Goal: Information Seeking & Learning: Find specific fact

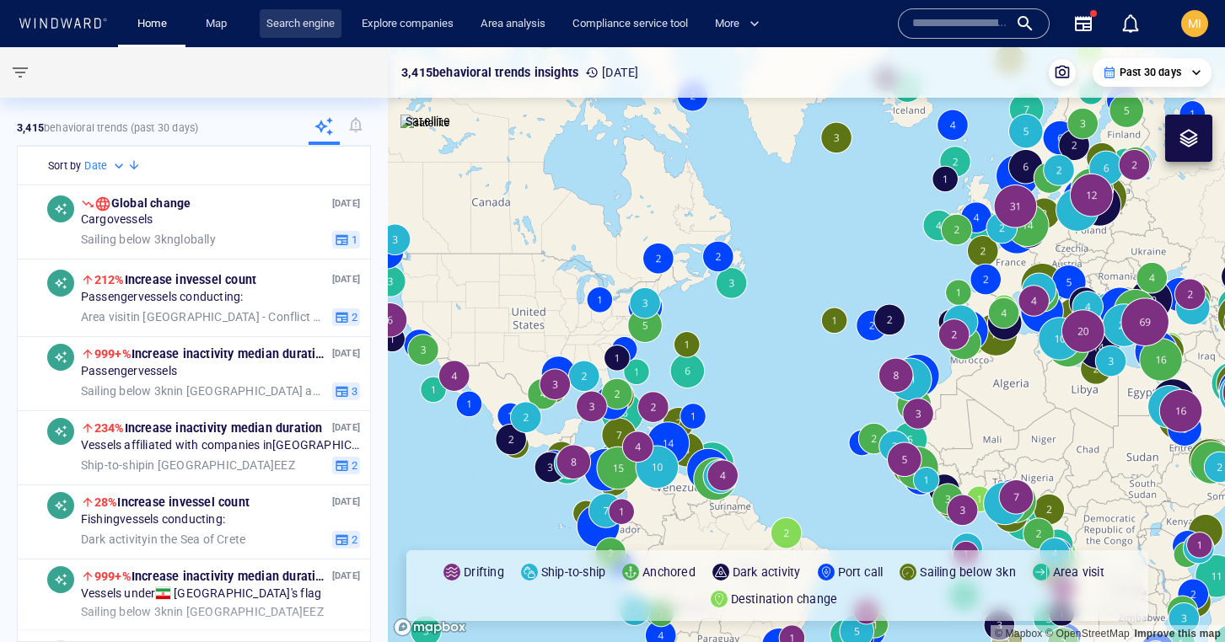
click at [294, 24] on link "Search engine" at bounding box center [301, 24] width 82 height 30
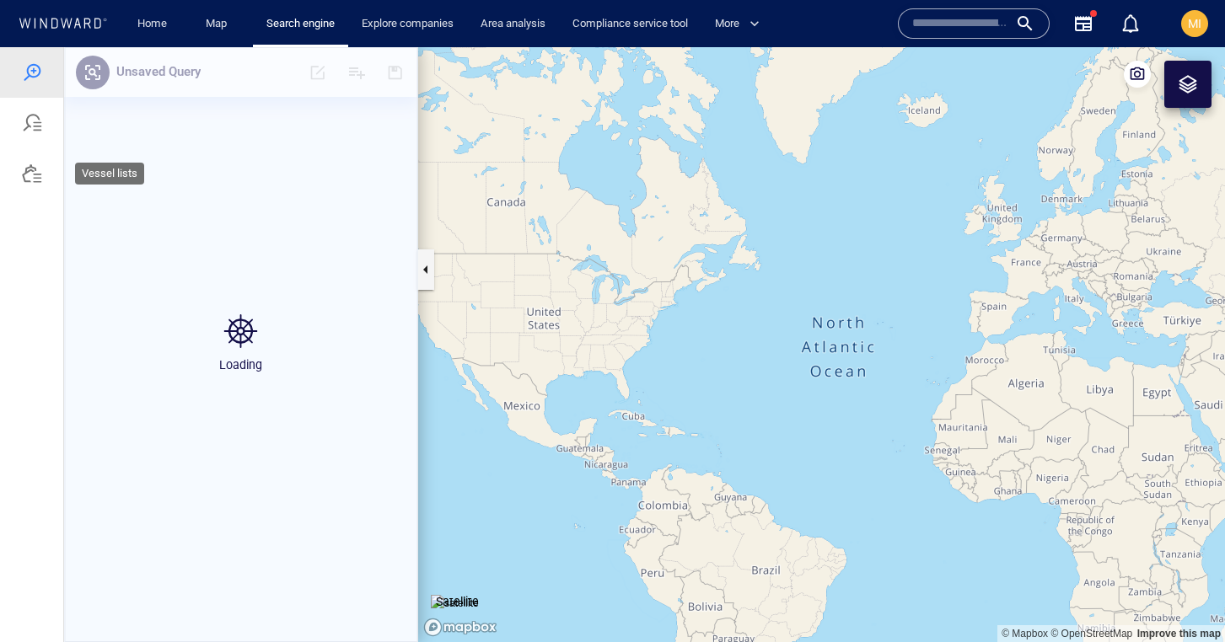
click at [31, 174] on div at bounding box center [32, 174] width 20 height 20
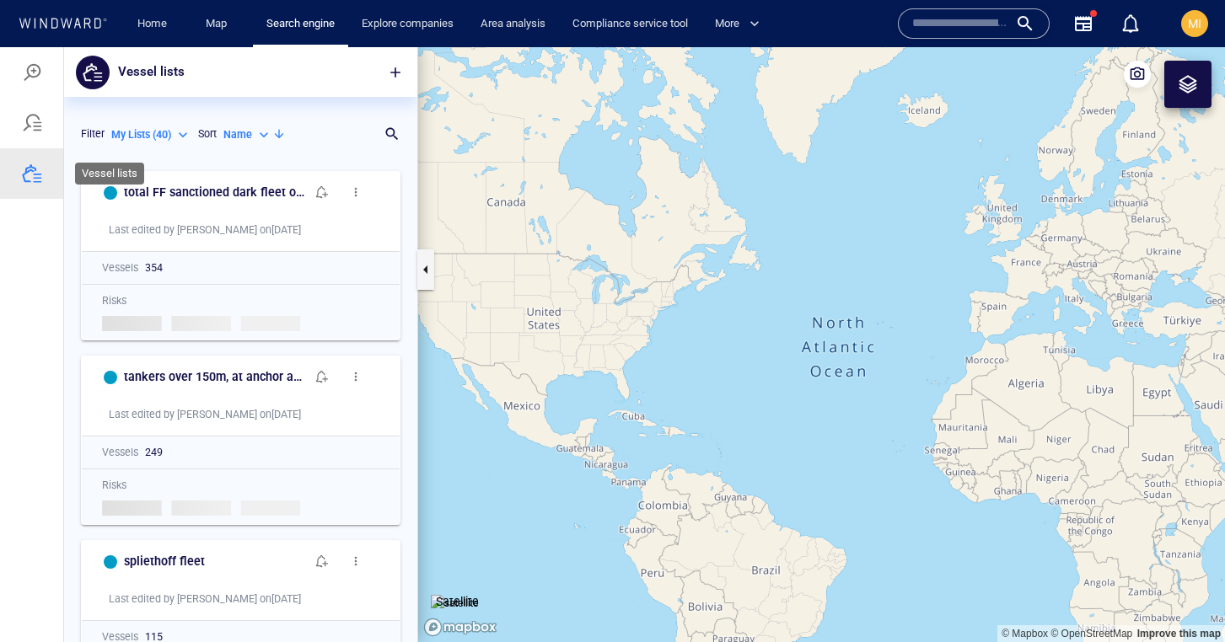
scroll to position [1, 1]
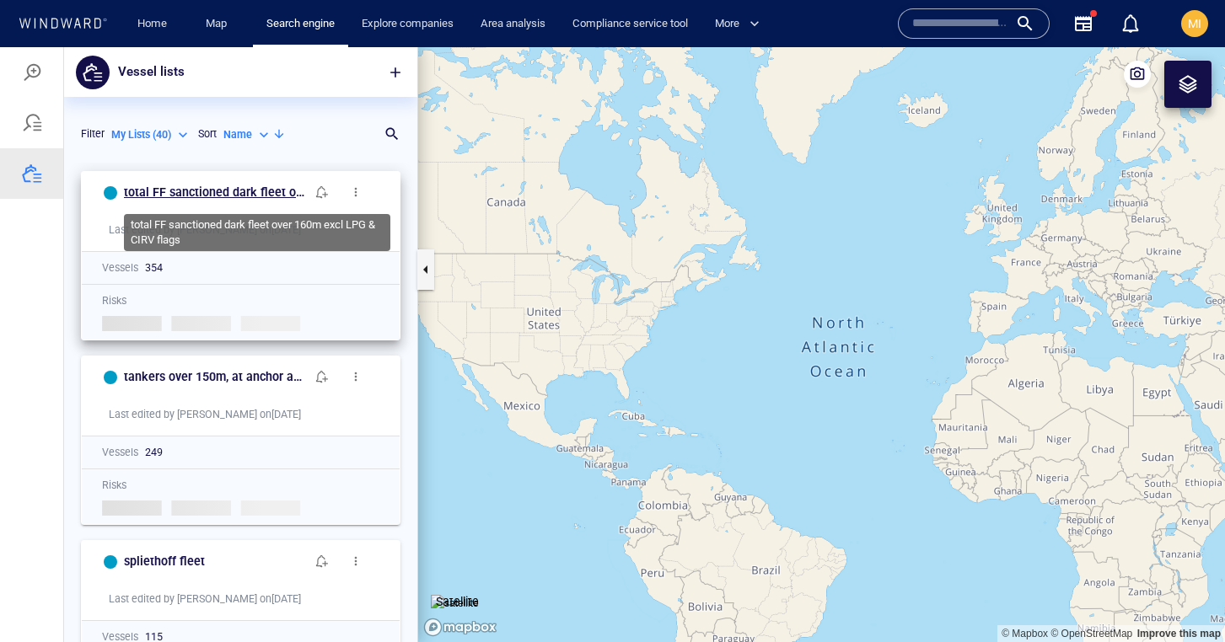
click at [209, 188] on h6 "total FF sanctioned dark fleet over 160m excl LPG & CIRV flags" at bounding box center [214, 192] width 181 height 21
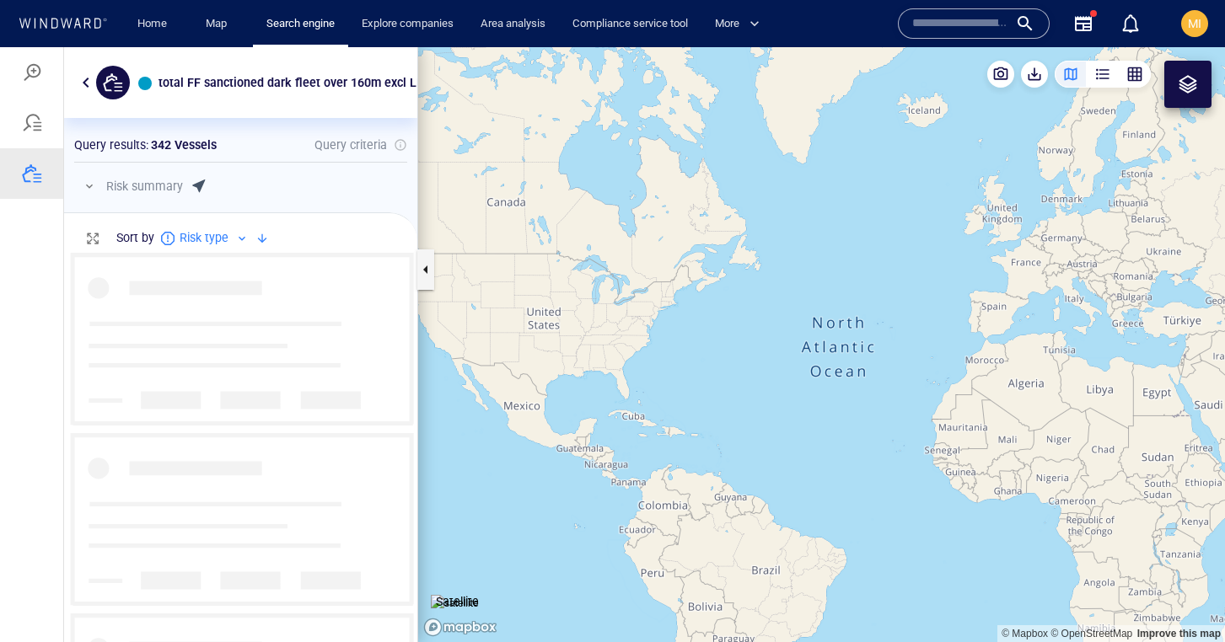
scroll to position [390, 353]
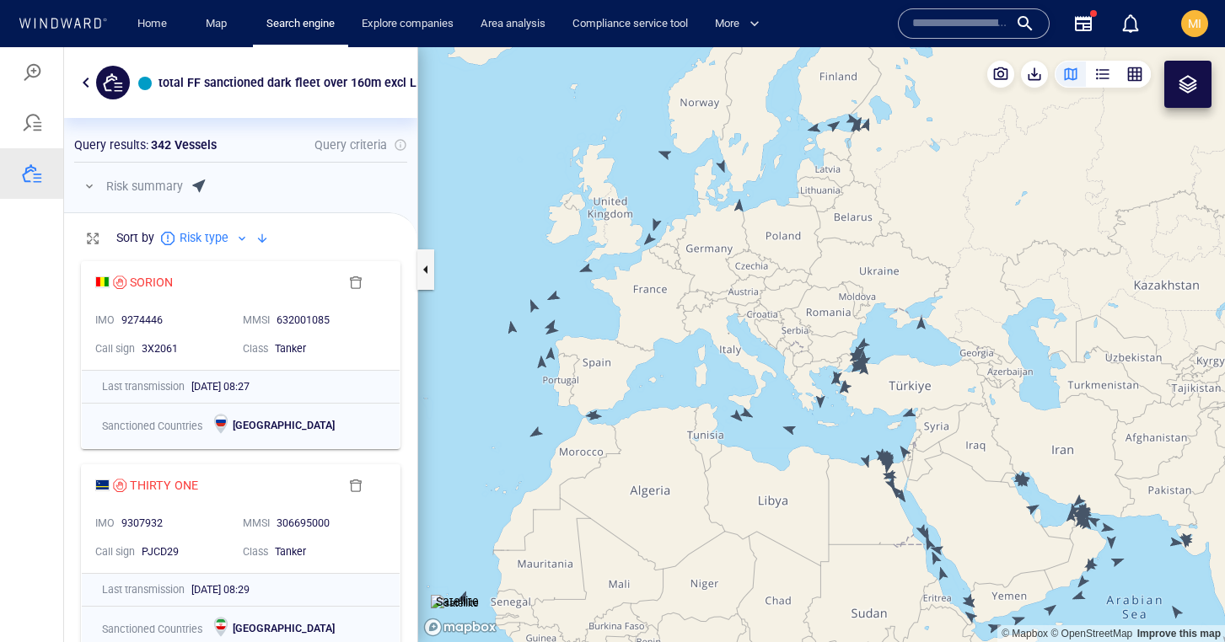
click at [650, 239] on canvas "Map" at bounding box center [821, 344] width 807 height 595
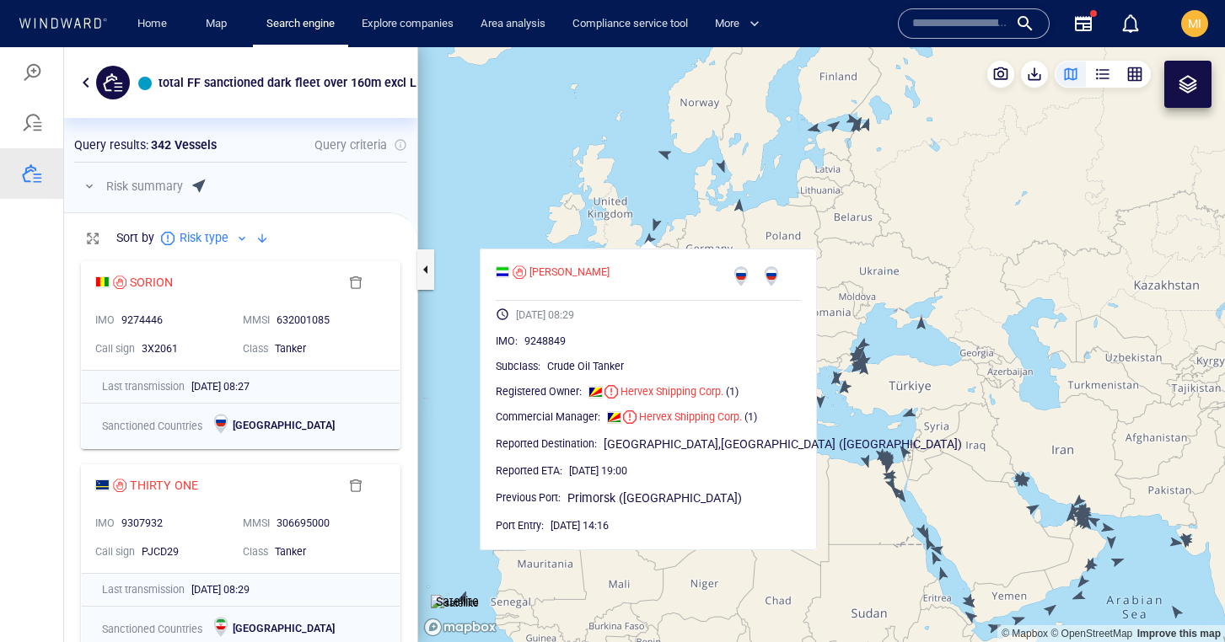
click at [732, 211] on canvas "Map" at bounding box center [821, 344] width 807 height 595
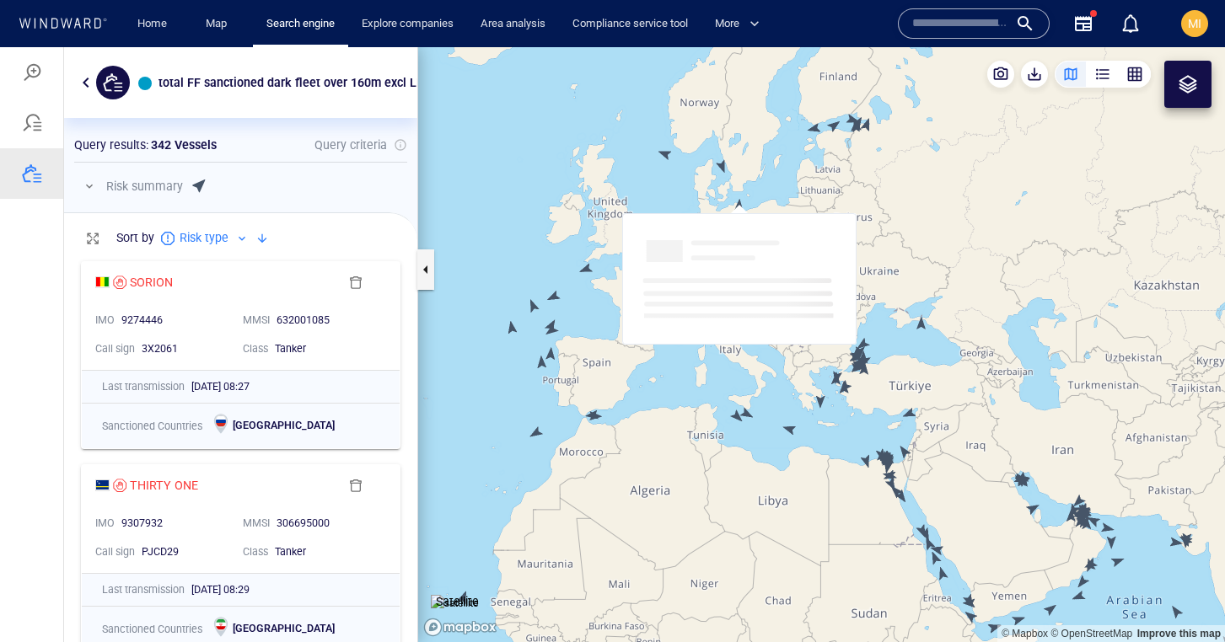
click at [724, 166] on canvas "Map" at bounding box center [821, 344] width 807 height 595
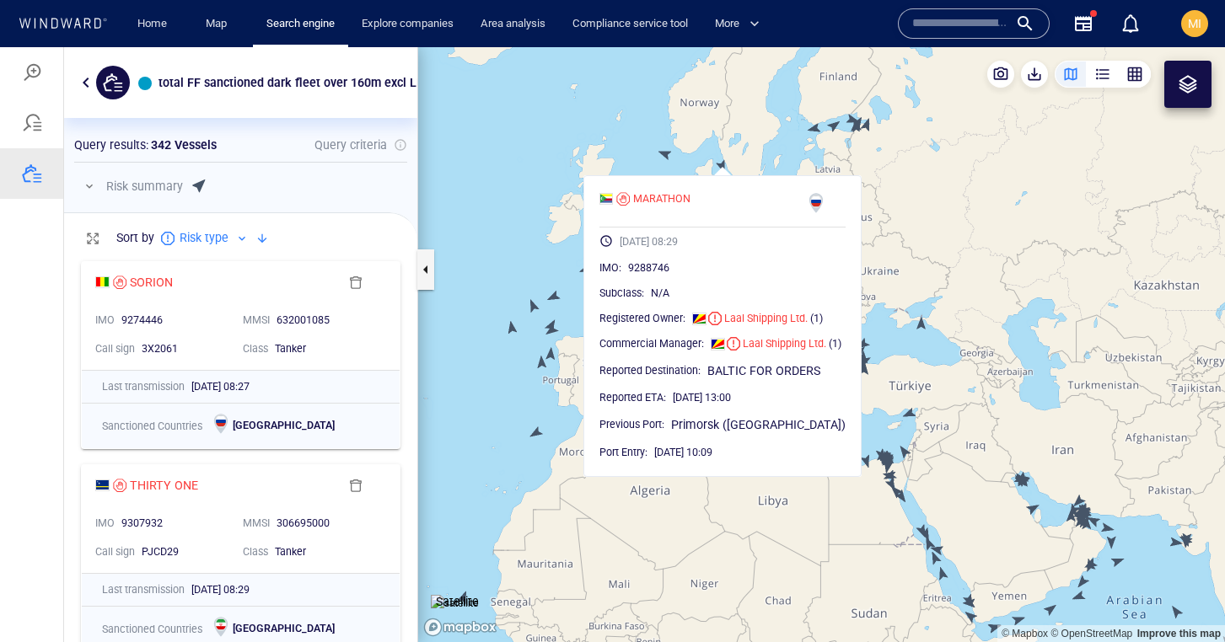
click at [686, 163] on canvas "Map" at bounding box center [821, 344] width 807 height 595
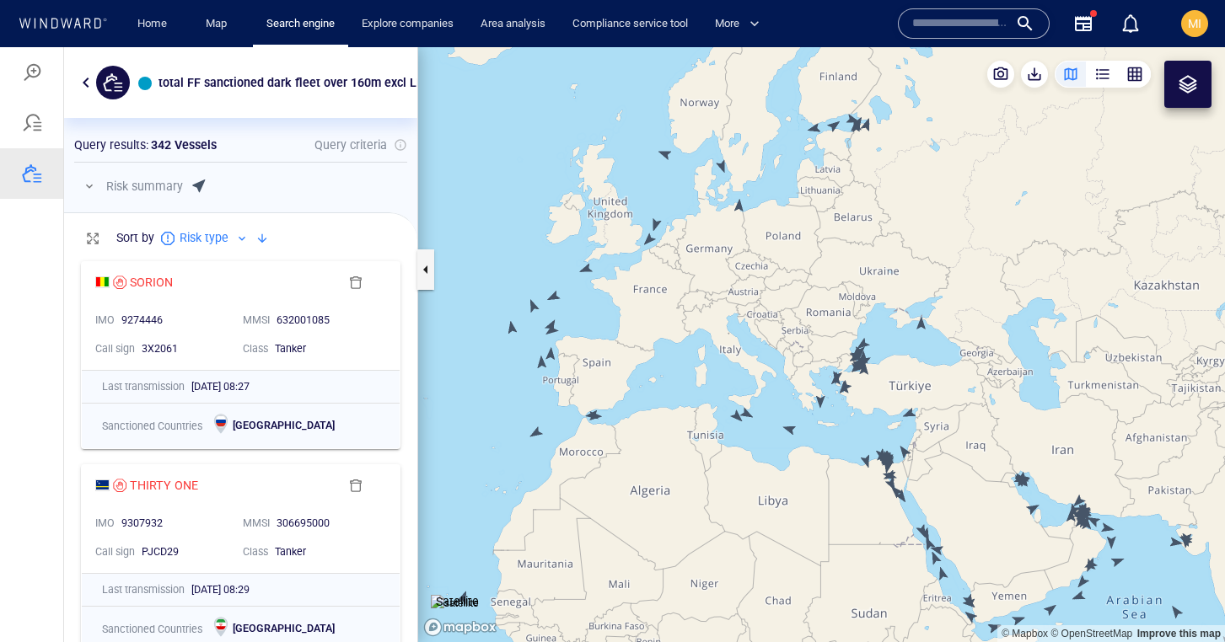
click at [739, 206] on canvas "Map" at bounding box center [821, 344] width 807 height 595
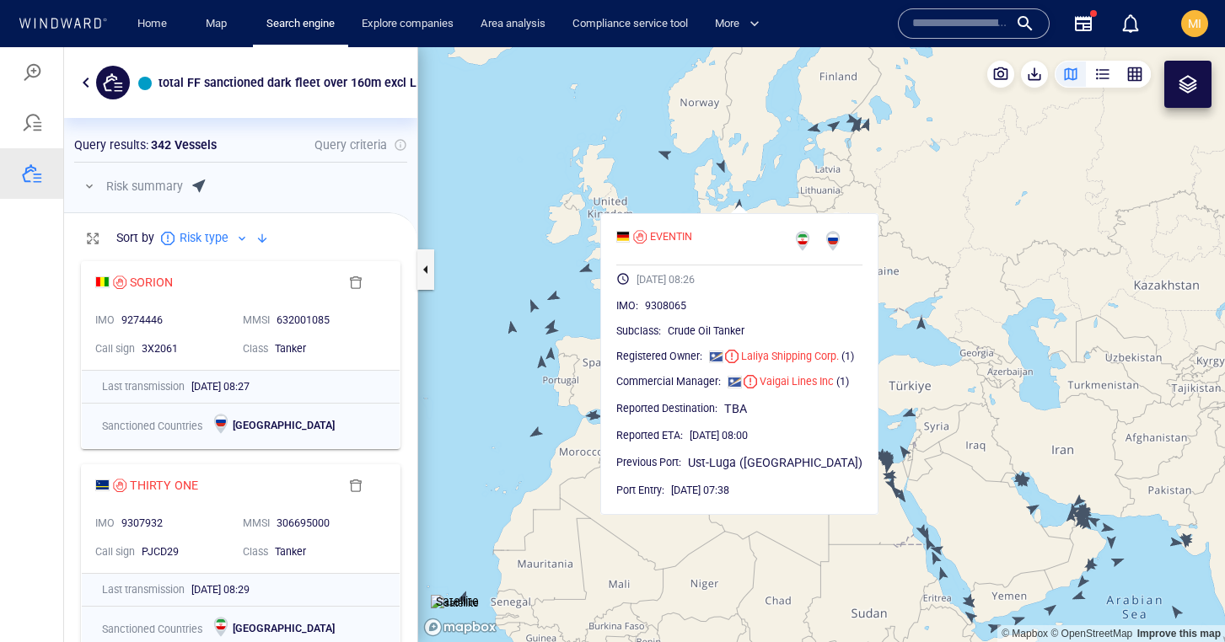
click at [739, 206] on canvas "Map" at bounding box center [821, 344] width 807 height 595
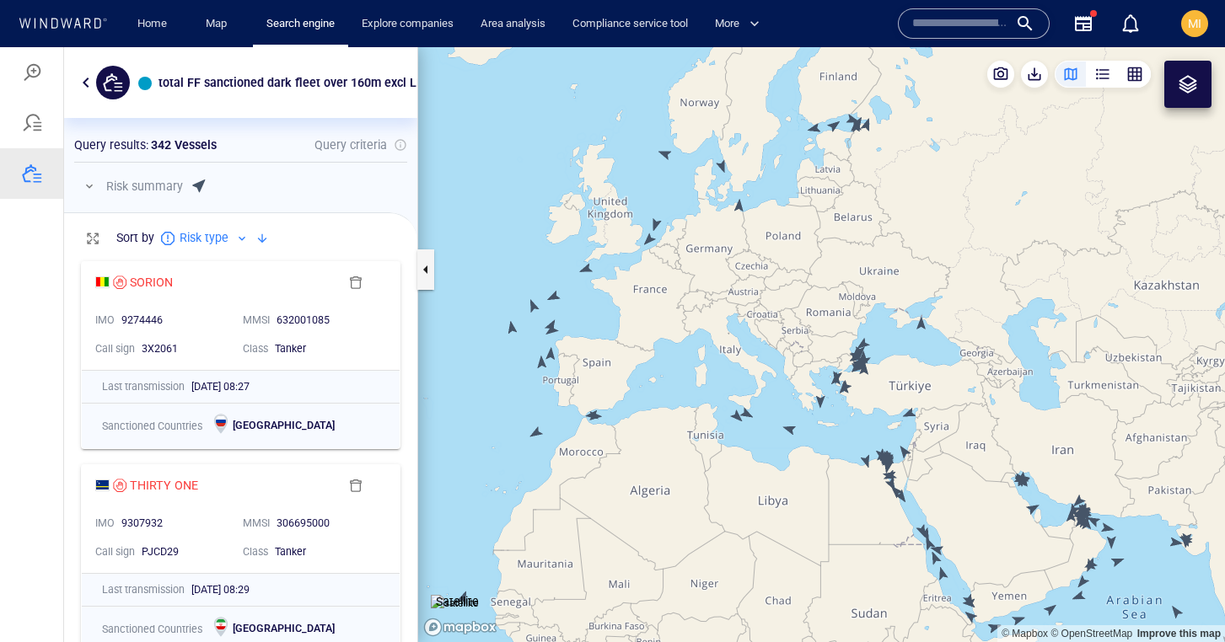
click at [657, 222] on canvas "Map" at bounding box center [821, 344] width 807 height 595
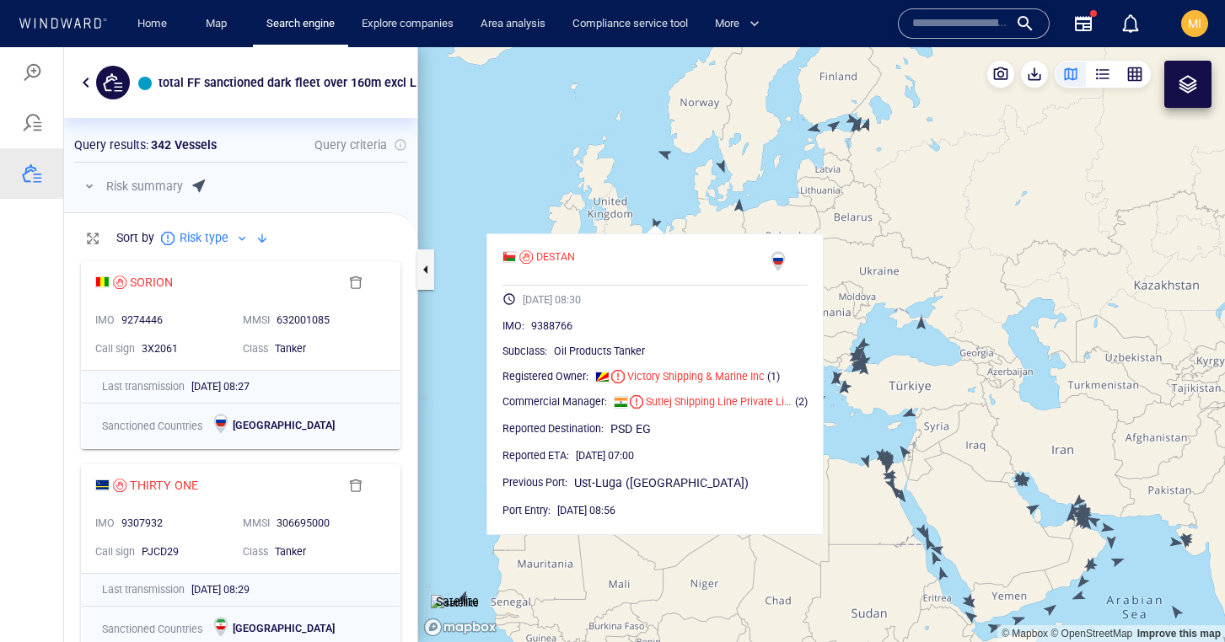
click at [652, 196] on canvas "Map" at bounding box center [821, 344] width 807 height 595
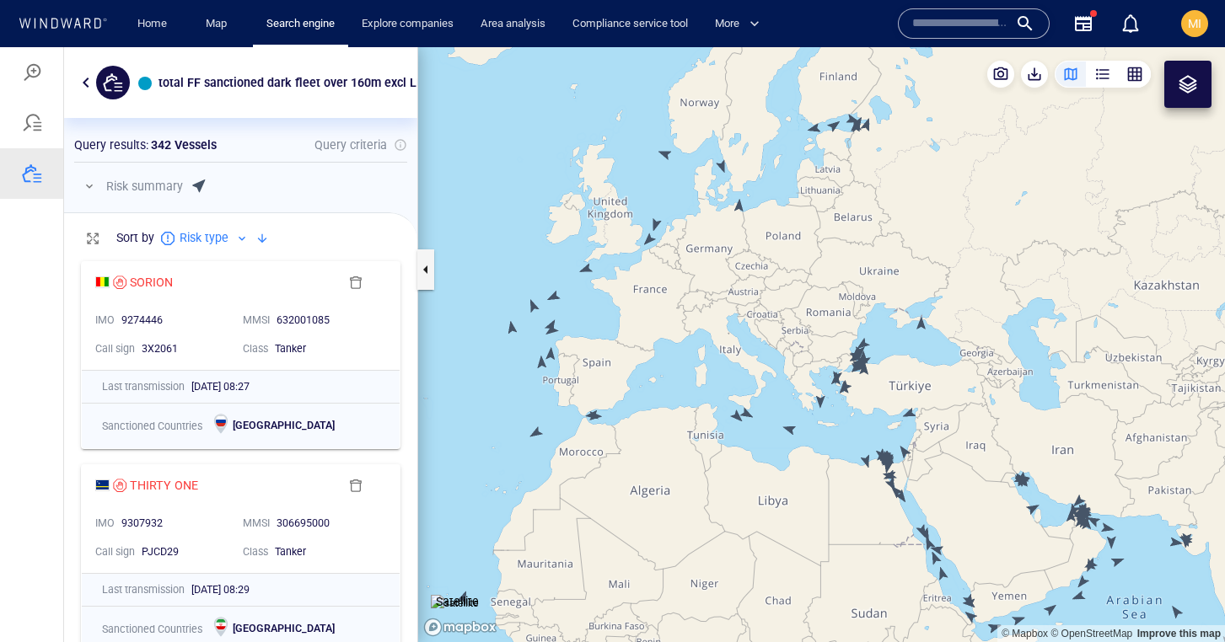
click at [646, 239] on canvas "Map" at bounding box center [821, 344] width 807 height 595
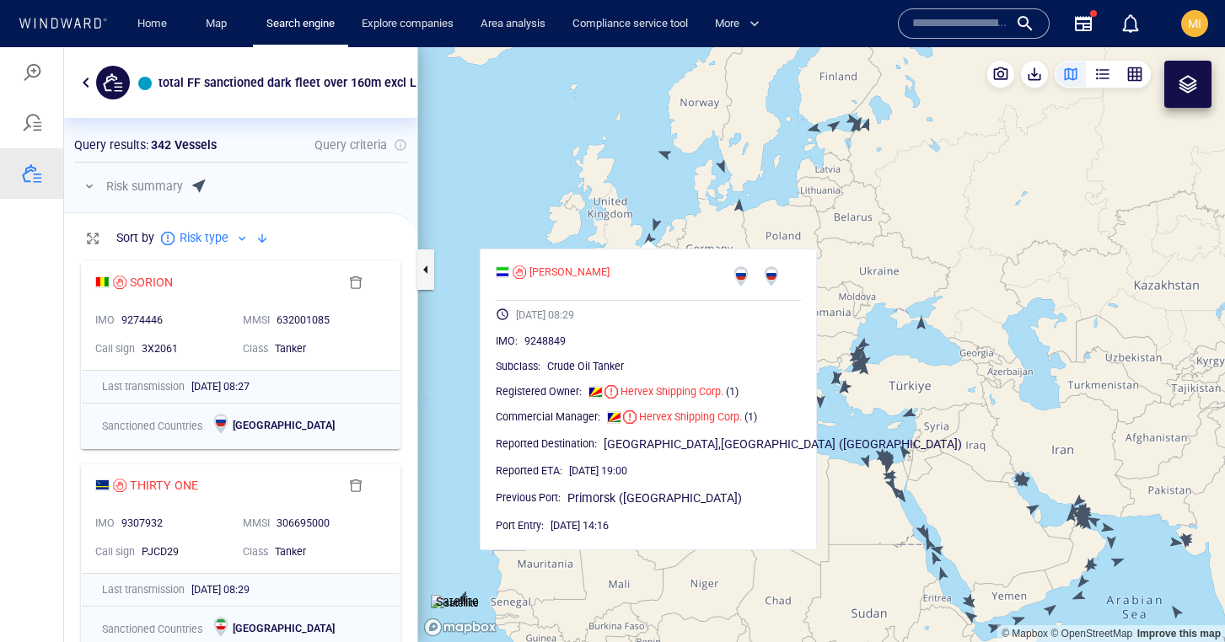
click at [611, 185] on canvas "Map" at bounding box center [821, 344] width 807 height 595
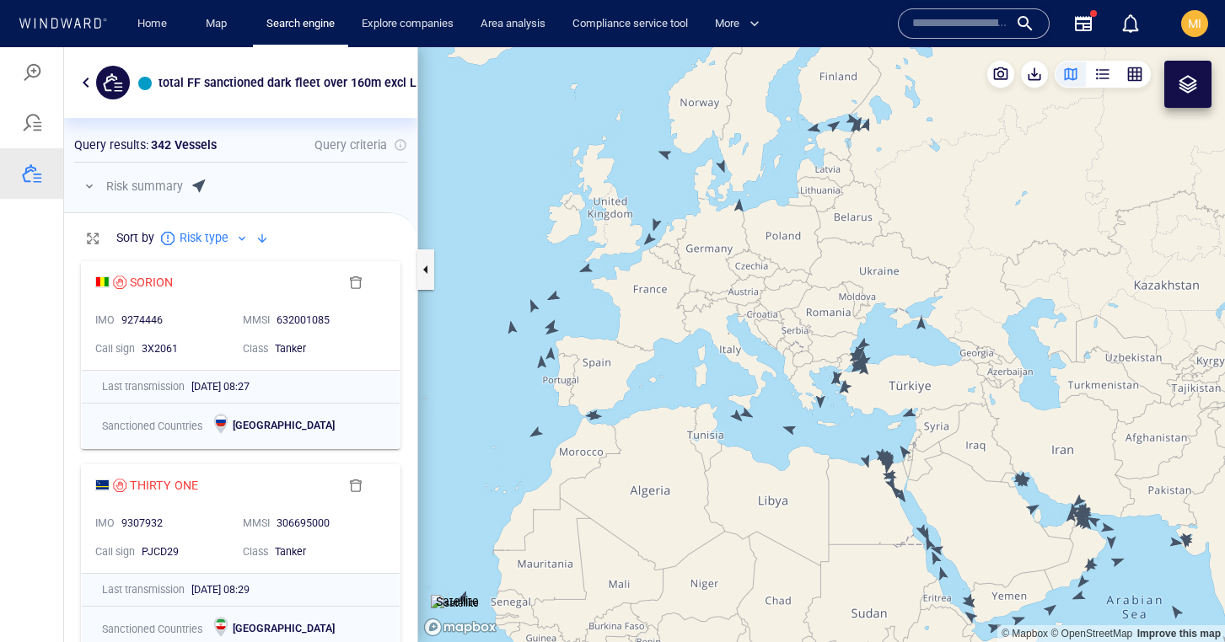
click at [649, 239] on canvas "Map" at bounding box center [821, 344] width 807 height 595
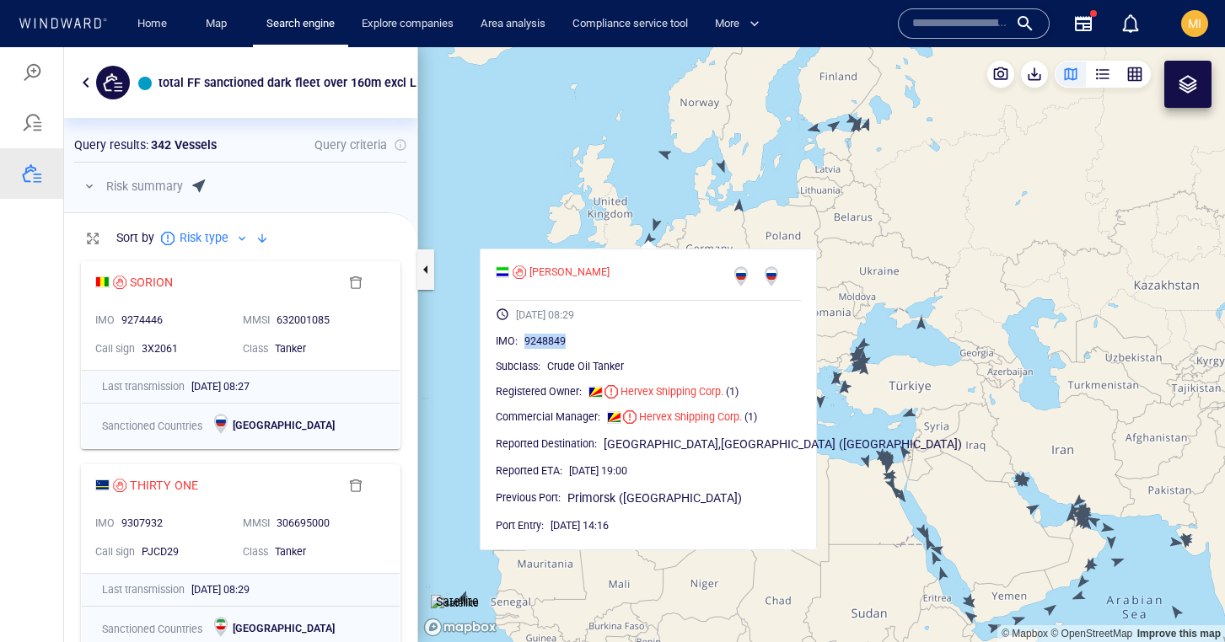
drag, startPoint x: 593, startPoint y: 339, endPoint x: 547, endPoint y: 340, distance: 46.4
click at [547, 340] on div "9248849" at bounding box center [662, 341] width 276 height 17
copy span "9248849"
click at [569, 270] on div "SILVERA" at bounding box center [569, 272] width 80 height 15
click at [782, 196] on canvas "Map" at bounding box center [821, 344] width 807 height 595
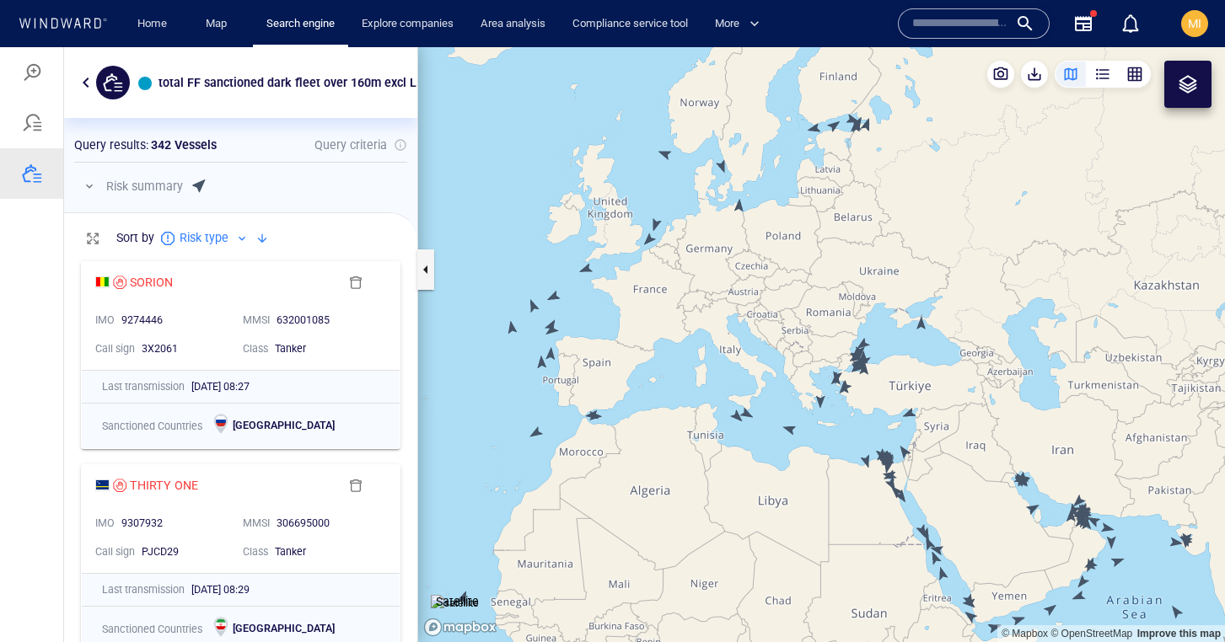
click at [722, 166] on canvas "Map" at bounding box center [821, 344] width 807 height 595
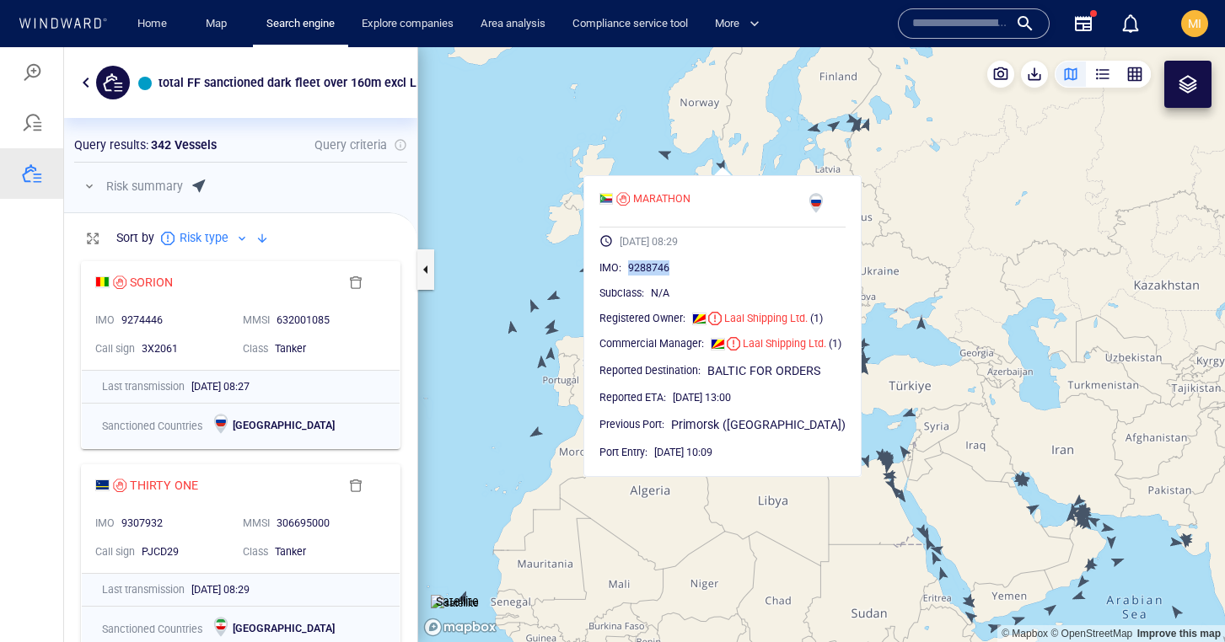
drag, startPoint x: 673, startPoint y: 265, endPoint x: 630, endPoint y: 266, distance: 43.0
click at [630, 266] on div "9288746" at bounding box center [736, 268] width 217 height 17
copy span "9288746"
click at [770, 149] on canvas "Map" at bounding box center [821, 344] width 807 height 595
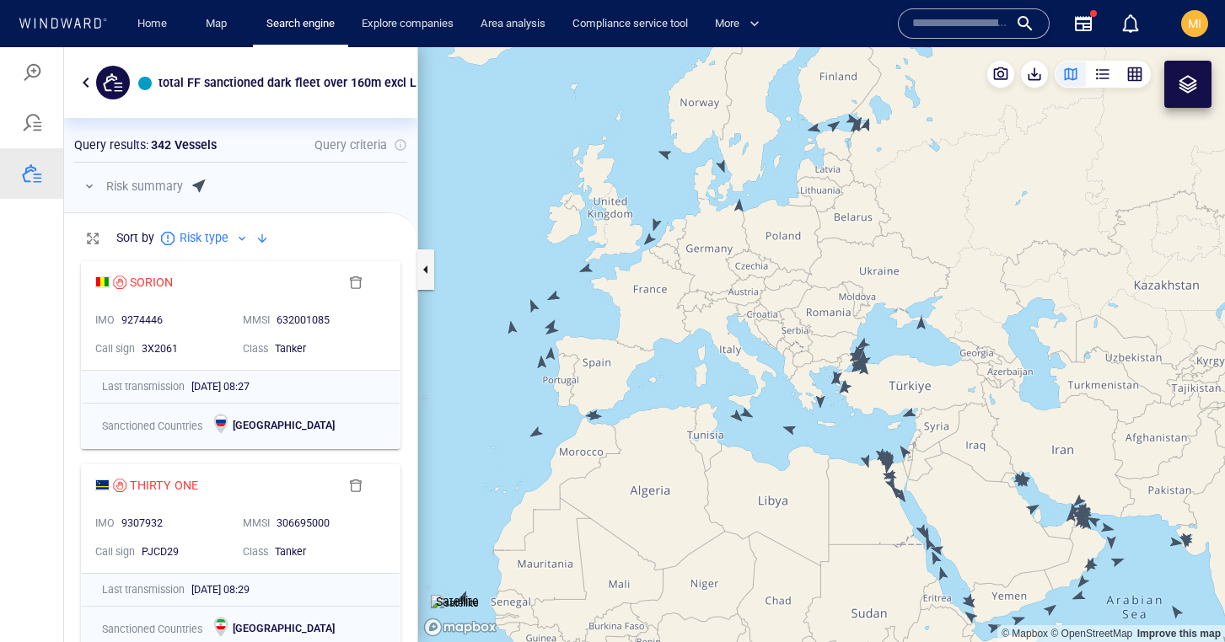
click at [649, 237] on canvas "Map" at bounding box center [821, 344] width 807 height 595
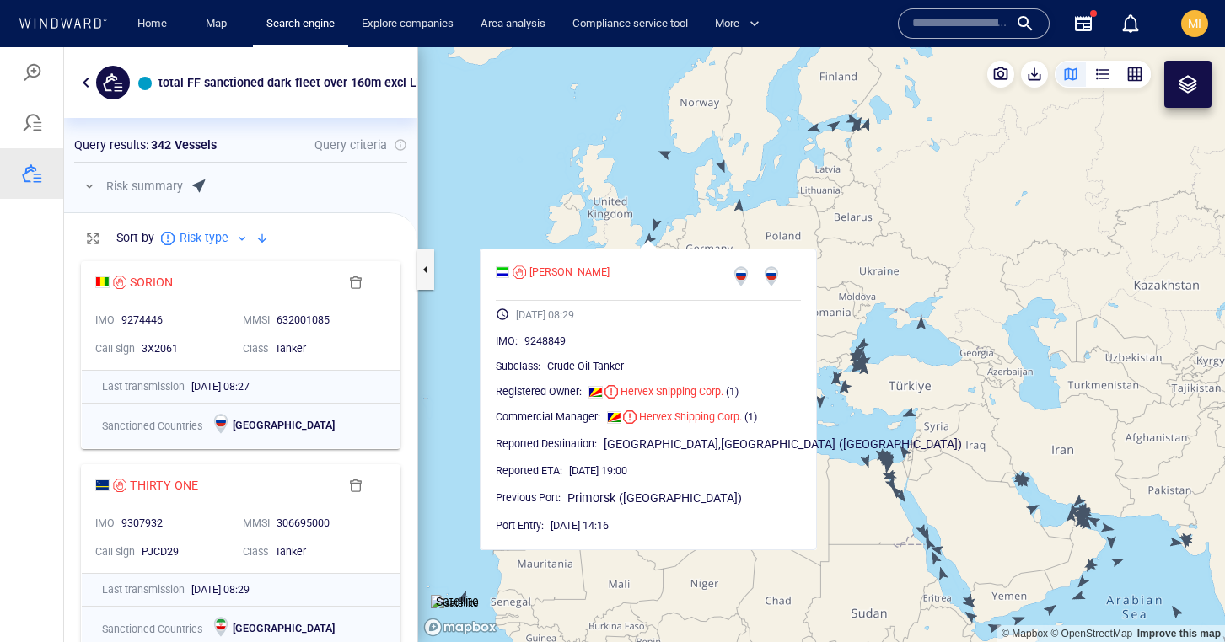
click at [657, 222] on canvas "Map" at bounding box center [821, 344] width 807 height 595
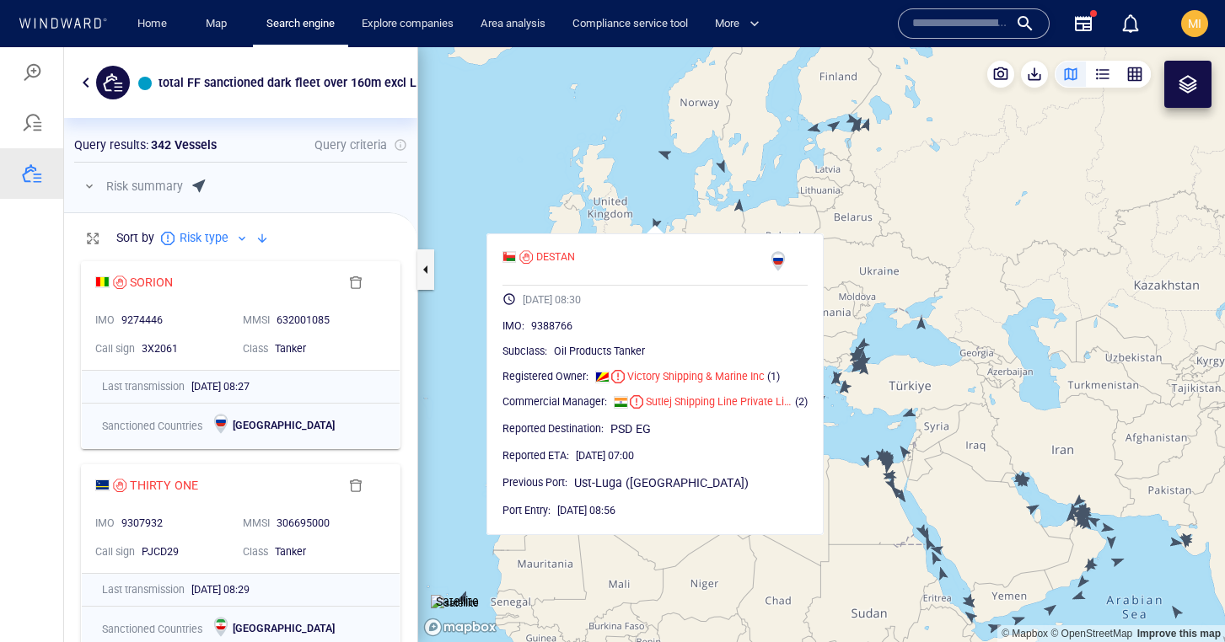
click at [666, 200] on canvas "Map" at bounding box center [821, 344] width 807 height 595
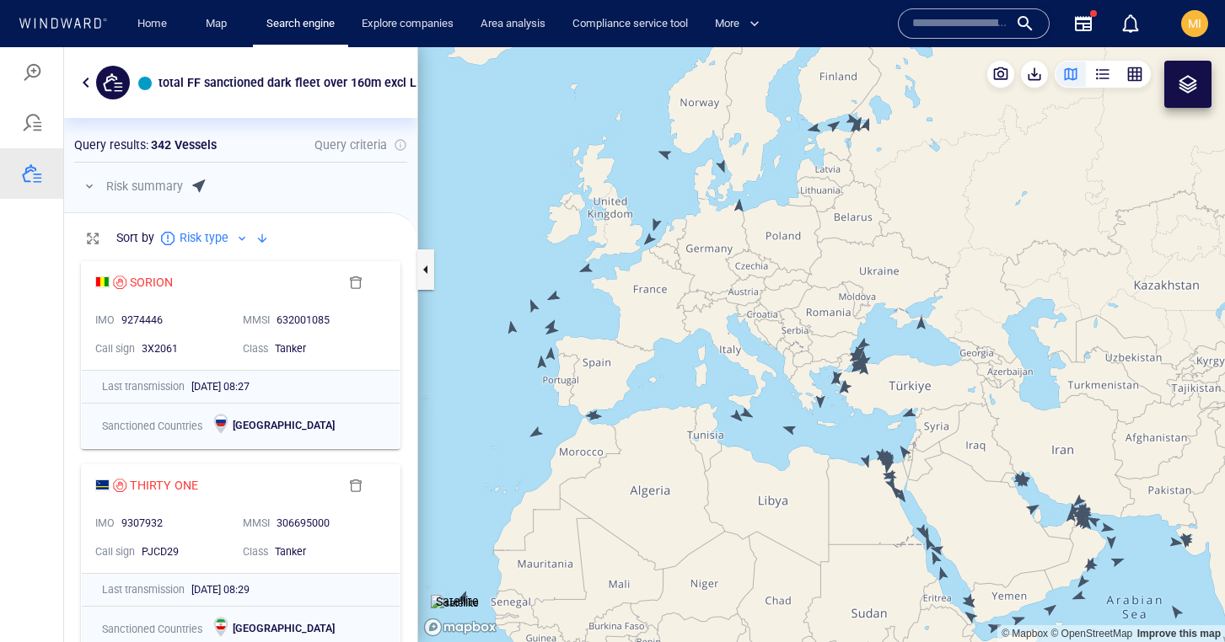
click at [586, 270] on canvas "Map" at bounding box center [821, 344] width 807 height 595
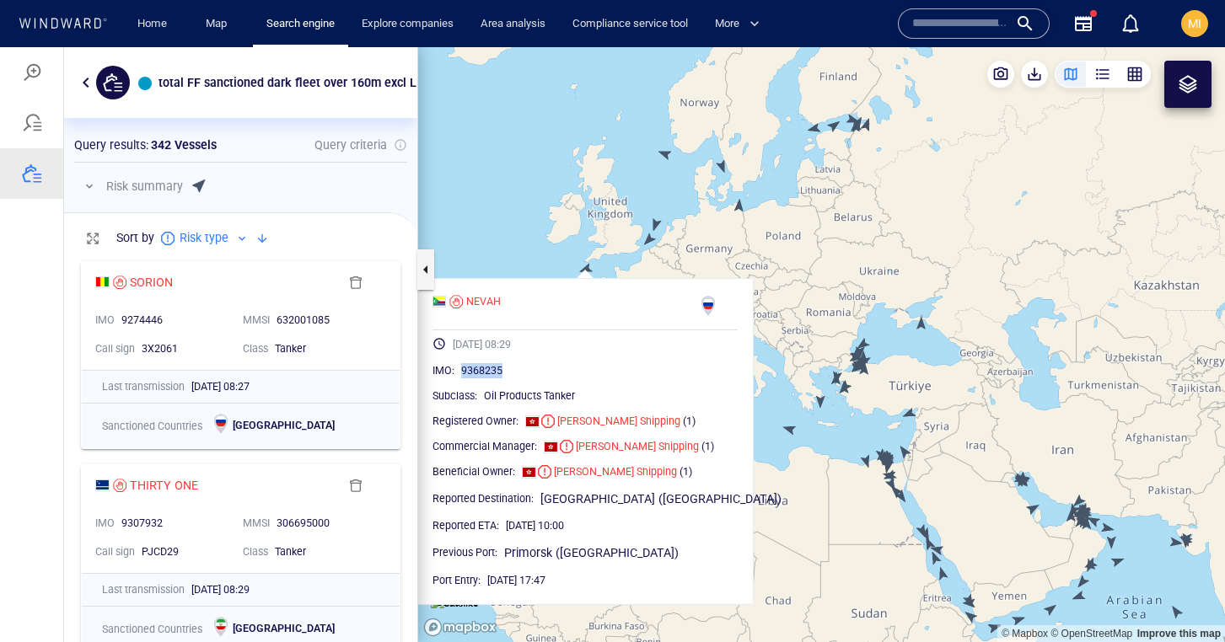
drag, startPoint x: 541, startPoint y: 368, endPoint x: 496, endPoint y: 371, distance: 45.6
click at [496, 371] on div "9368235" at bounding box center [599, 370] width 276 height 17
copy span "9368235"
click at [567, 235] on canvas "Map" at bounding box center [821, 344] width 807 height 595
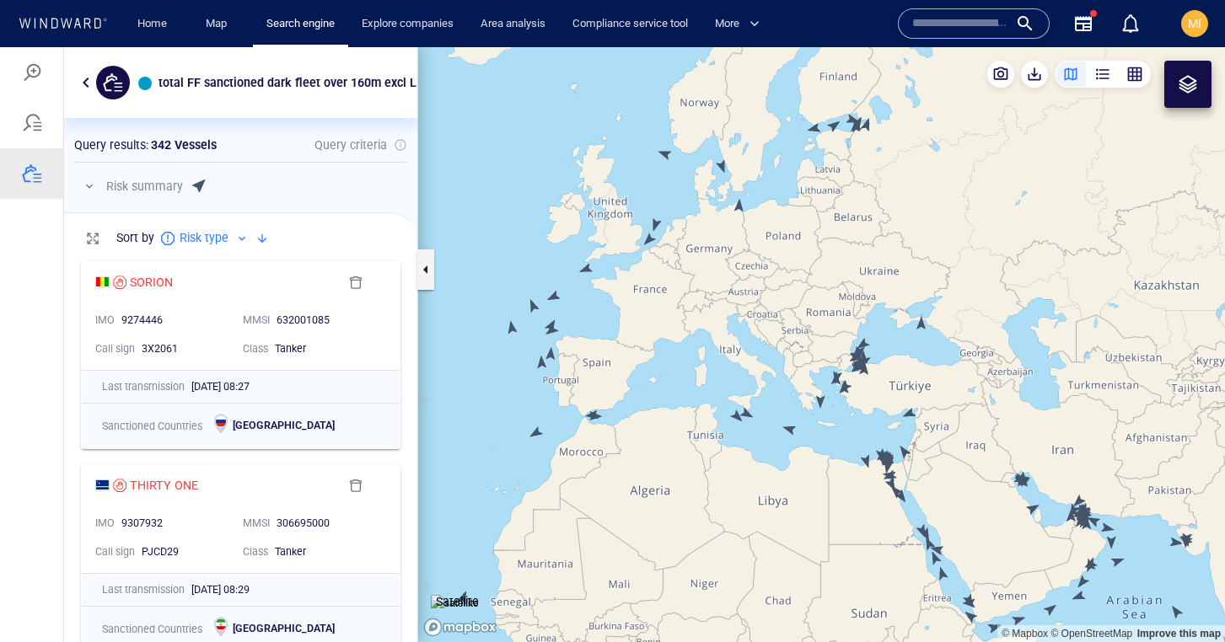
click at [555, 295] on canvas "Map" at bounding box center [821, 344] width 807 height 595
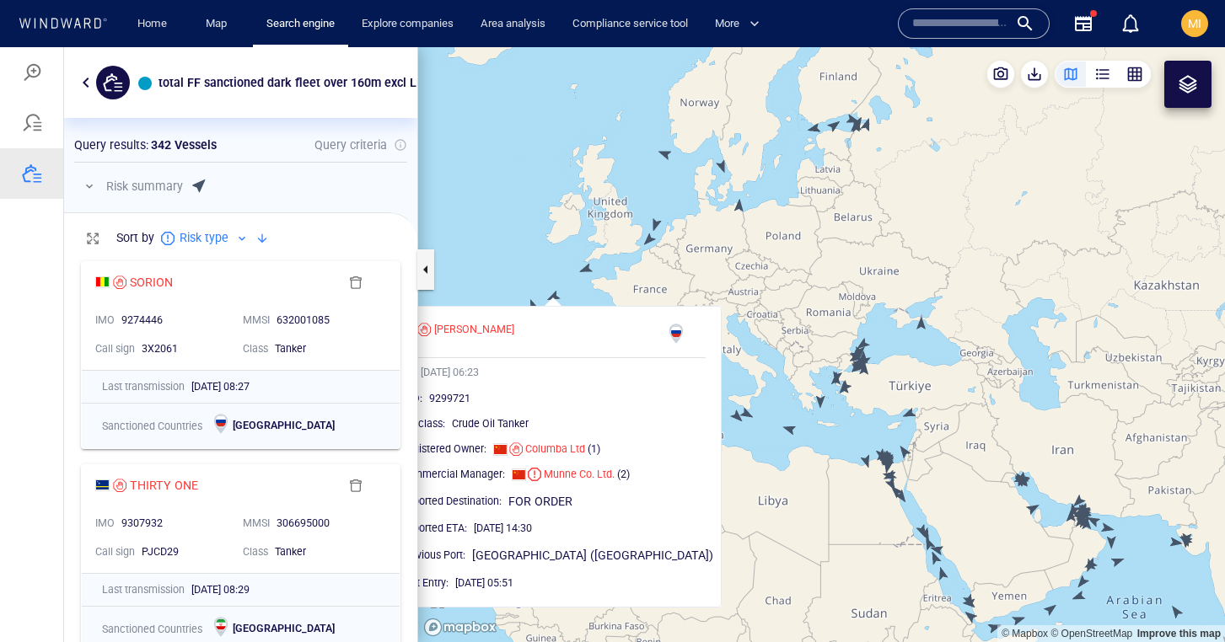
click at [491, 275] on canvas "Map" at bounding box center [821, 344] width 807 height 595
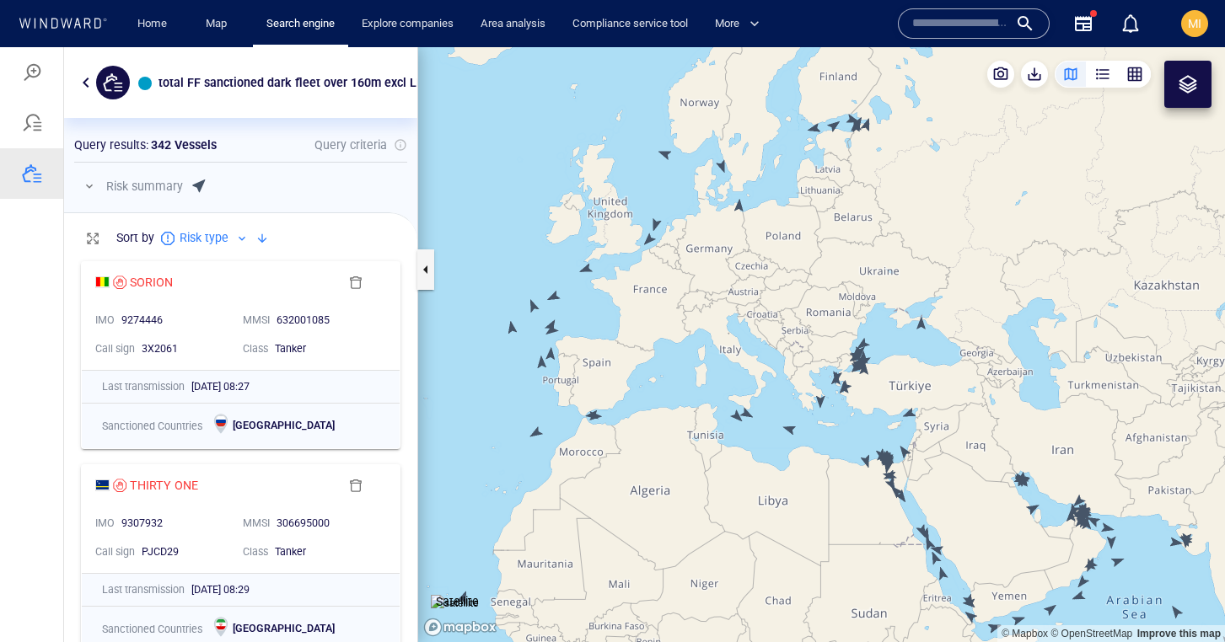
click at [534, 305] on canvas "Map" at bounding box center [821, 344] width 807 height 595
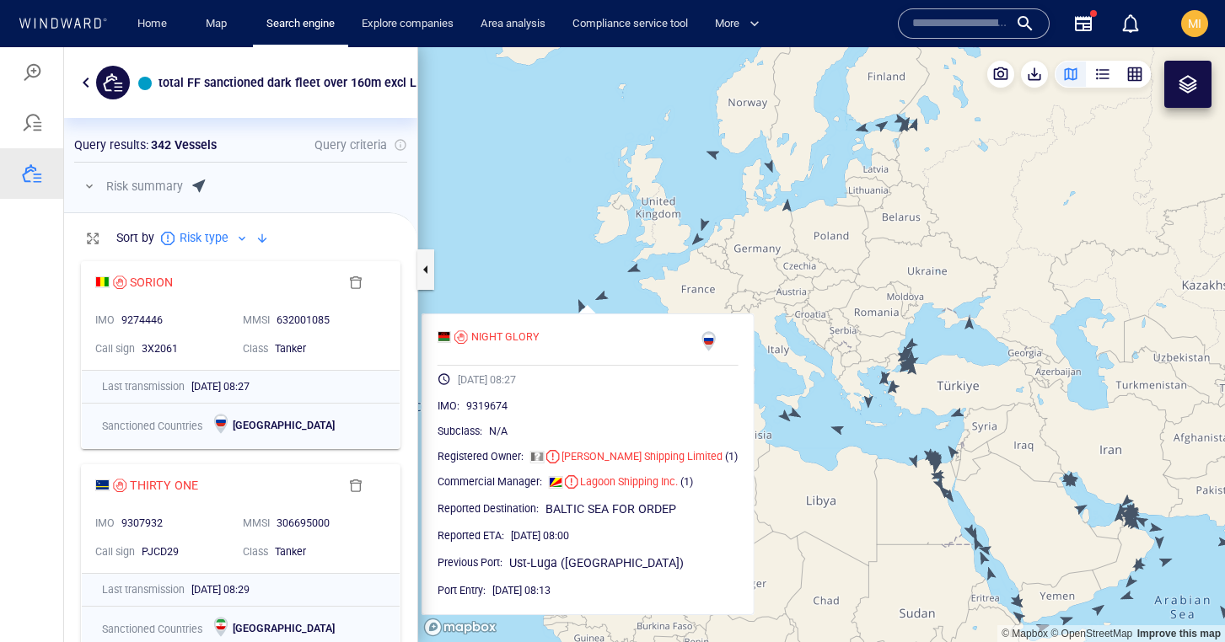
drag, startPoint x: 495, startPoint y: 264, endPoint x: 550, endPoint y: 265, distance: 54.8
click at [550, 265] on canvas "Map" at bounding box center [821, 344] width 807 height 595
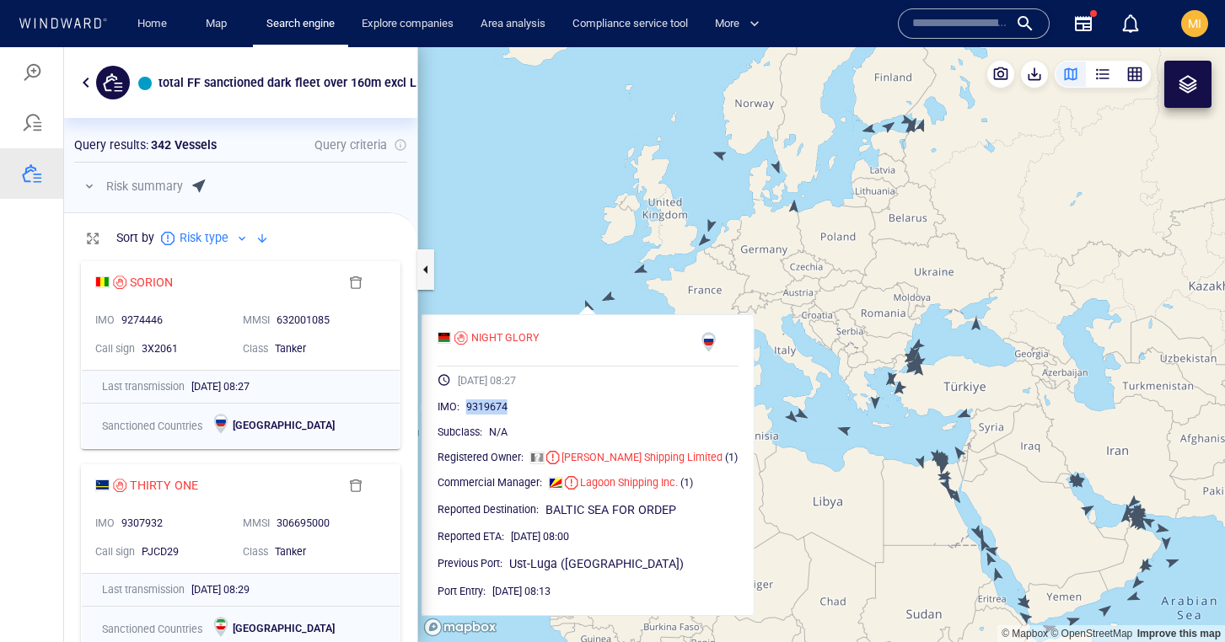
drag, startPoint x: 534, startPoint y: 406, endPoint x: 489, endPoint y: 405, distance: 45.5
click at [489, 405] on div "9319674" at bounding box center [602, 407] width 272 height 17
copy span "9319674"
click at [641, 270] on canvas "Map" at bounding box center [821, 344] width 807 height 595
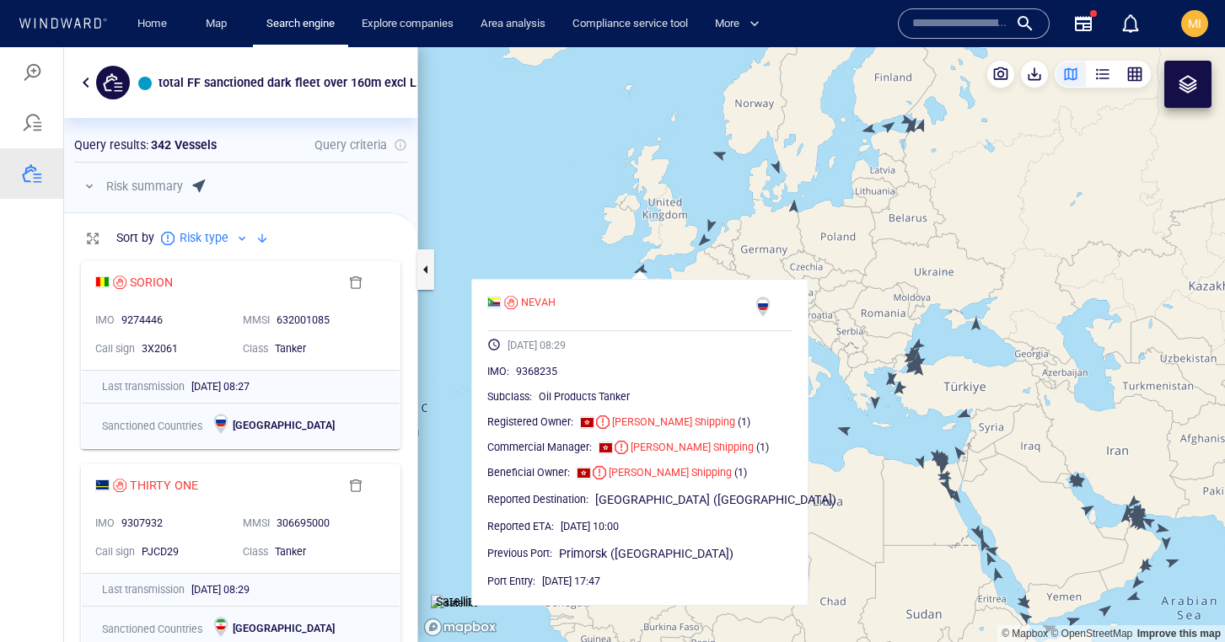
click at [623, 240] on canvas "Map" at bounding box center [821, 344] width 807 height 595
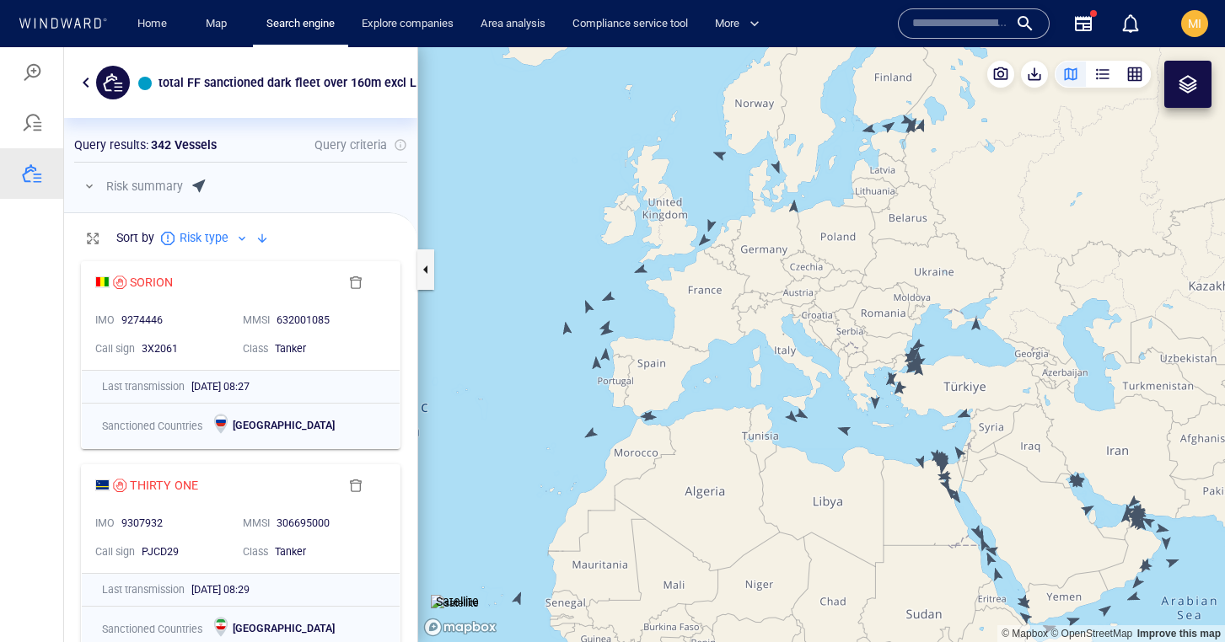
click at [701, 239] on canvas "Map" at bounding box center [821, 344] width 807 height 595
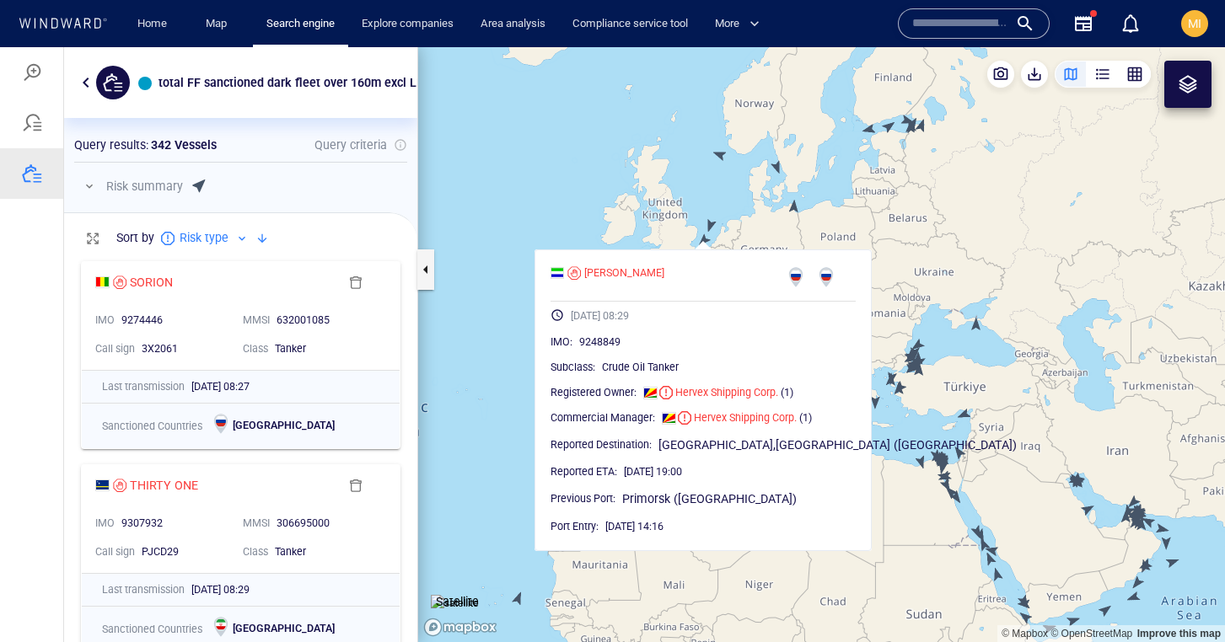
click at [701, 239] on canvas "Map" at bounding box center [821, 344] width 807 height 595
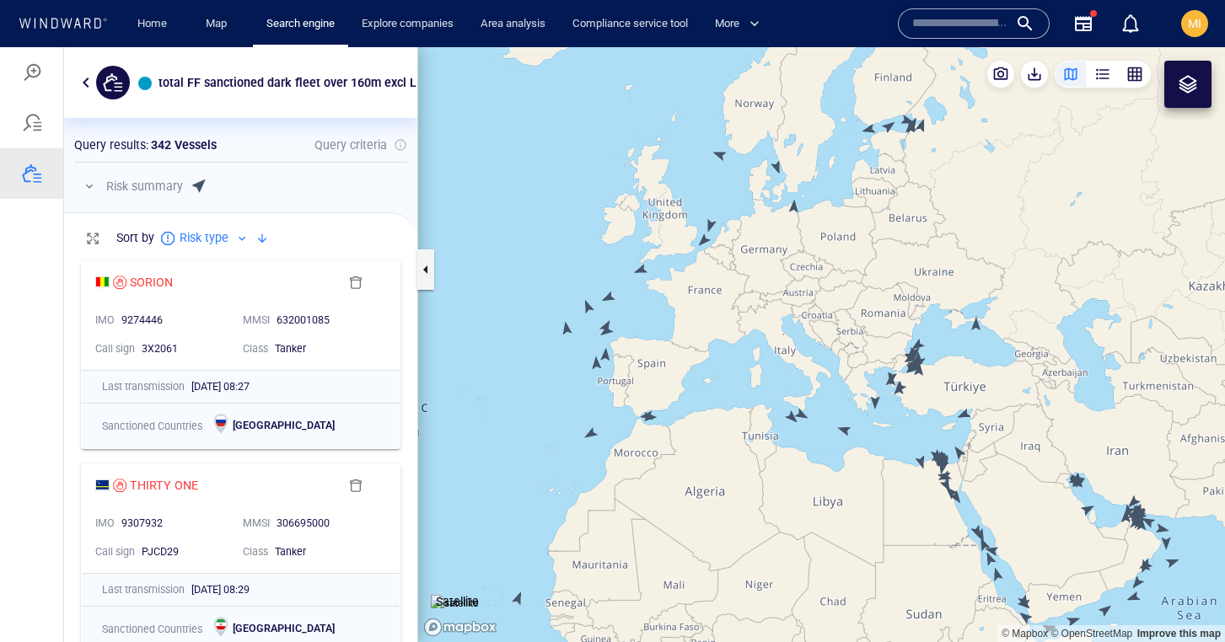
click at [711, 222] on canvas "Map" at bounding box center [821, 344] width 807 height 595
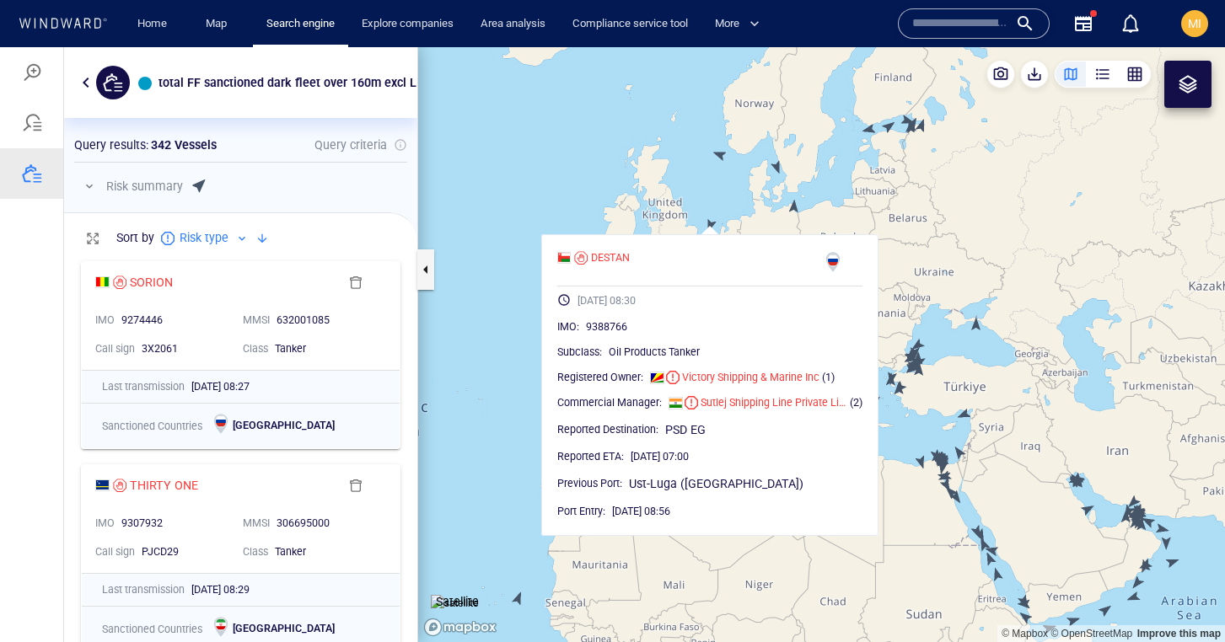
click at [711, 222] on canvas "Map" at bounding box center [821, 344] width 807 height 595
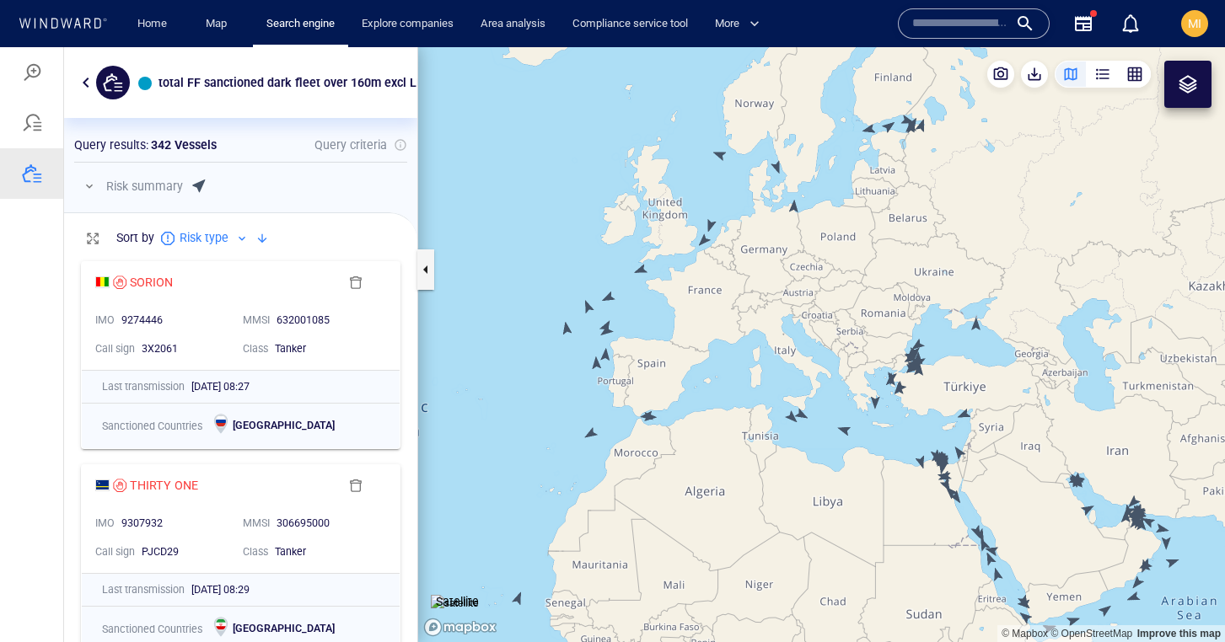
click at [710, 223] on canvas "Map" at bounding box center [821, 344] width 807 height 595
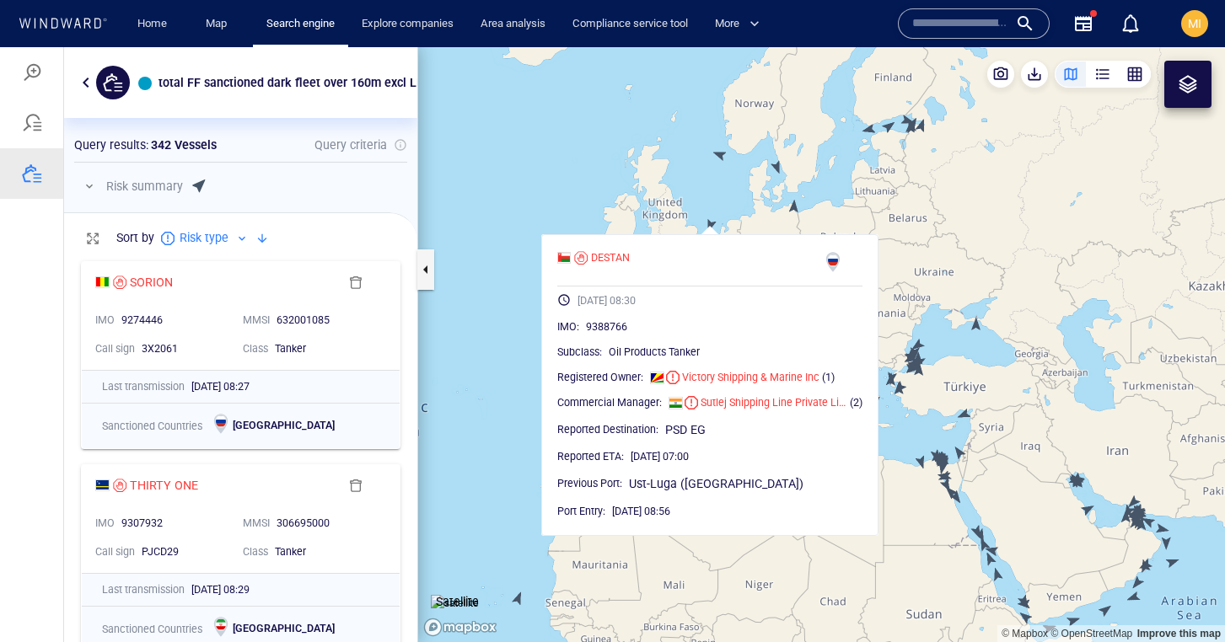
click at [584, 191] on canvas "Map" at bounding box center [821, 344] width 807 height 595
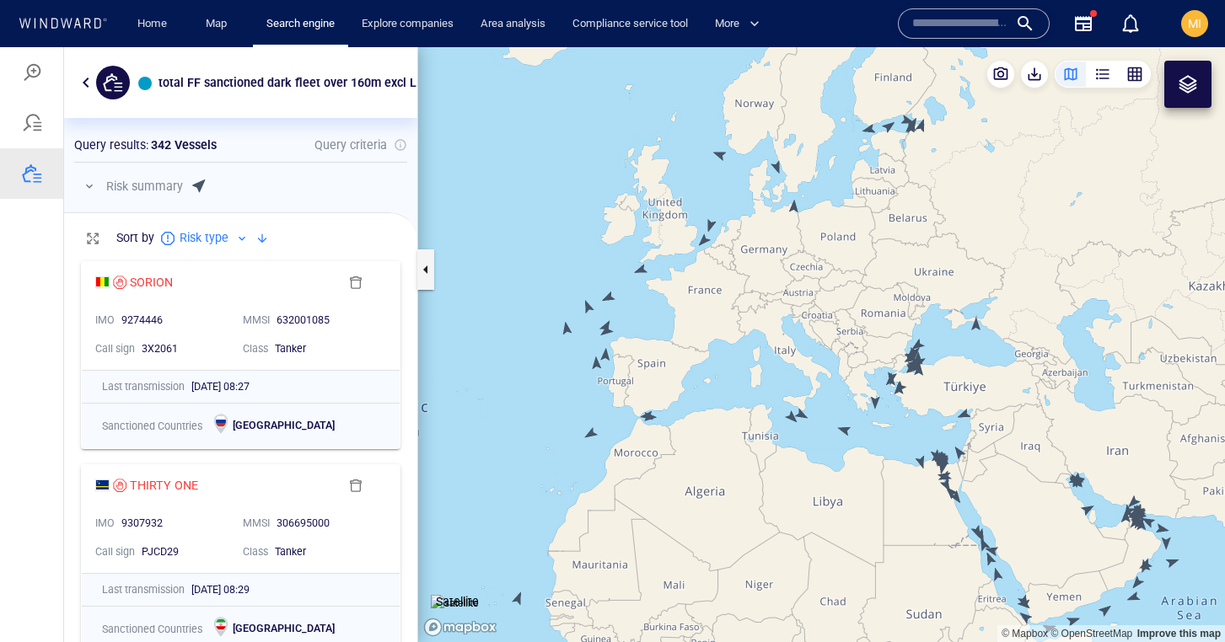
click at [567, 330] on canvas "Map" at bounding box center [821, 344] width 807 height 595
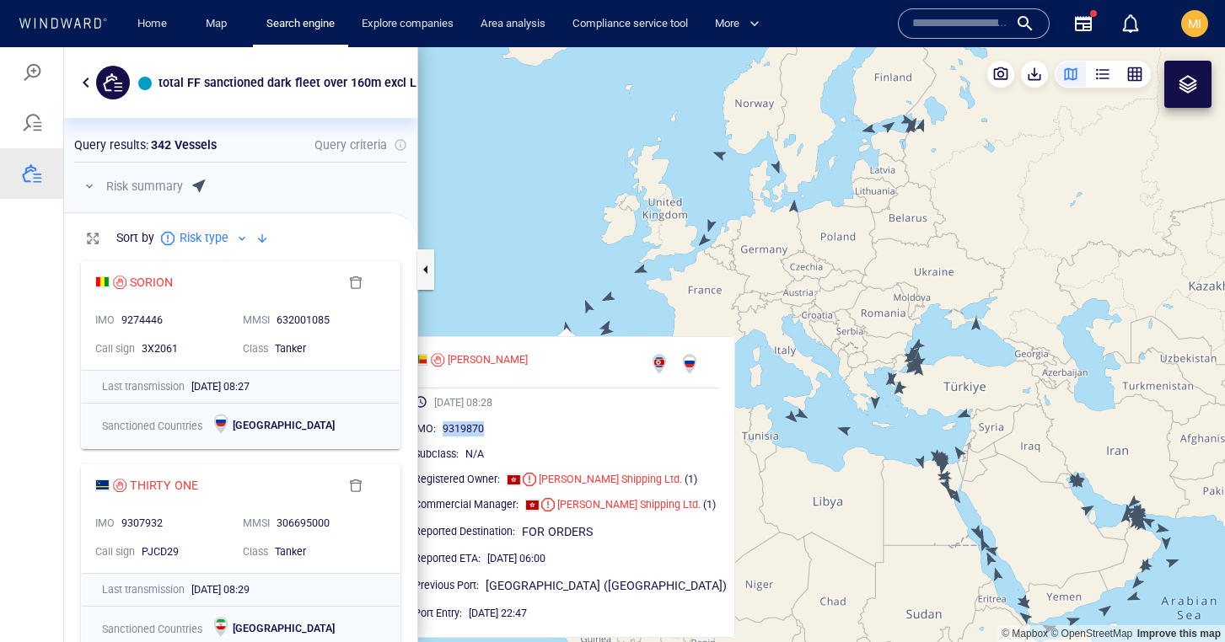
drag, startPoint x: 509, startPoint y: 426, endPoint x: 465, endPoint y: 427, distance: 43.9
click at [465, 427] on div "9319870" at bounding box center [581, 429] width 276 height 17
copy span "9319870"
click at [699, 289] on canvas "Map" at bounding box center [821, 344] width 807 height 595
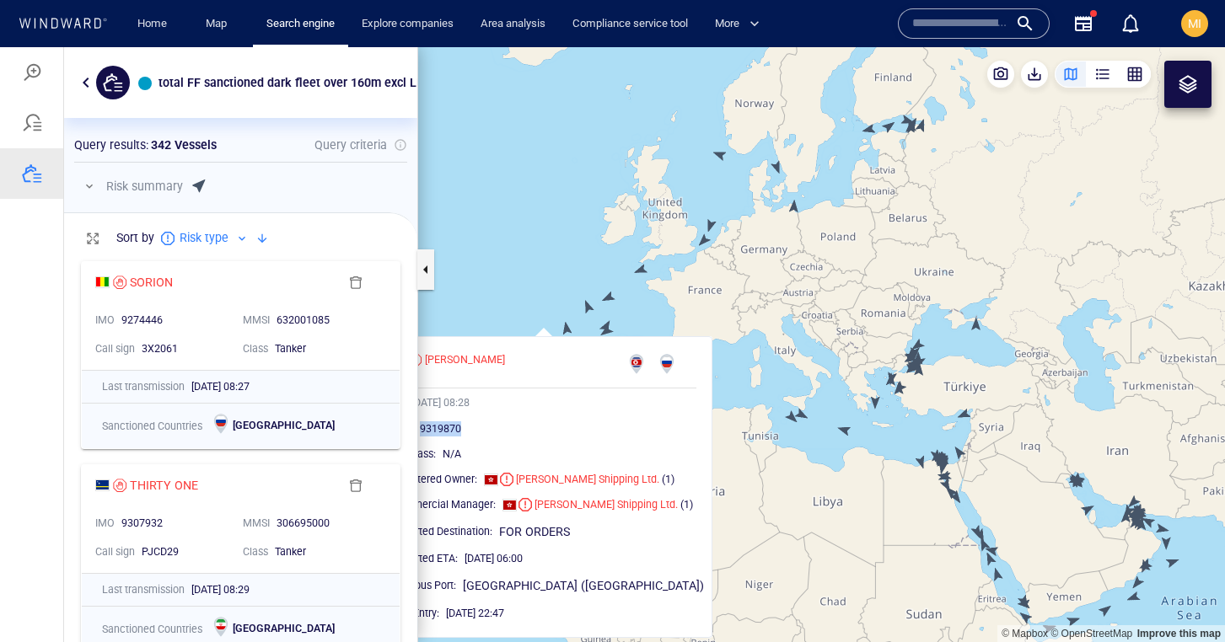
click at [635, 327] on canvas "Map" at bounding box center [821, 344] width 807 height 595
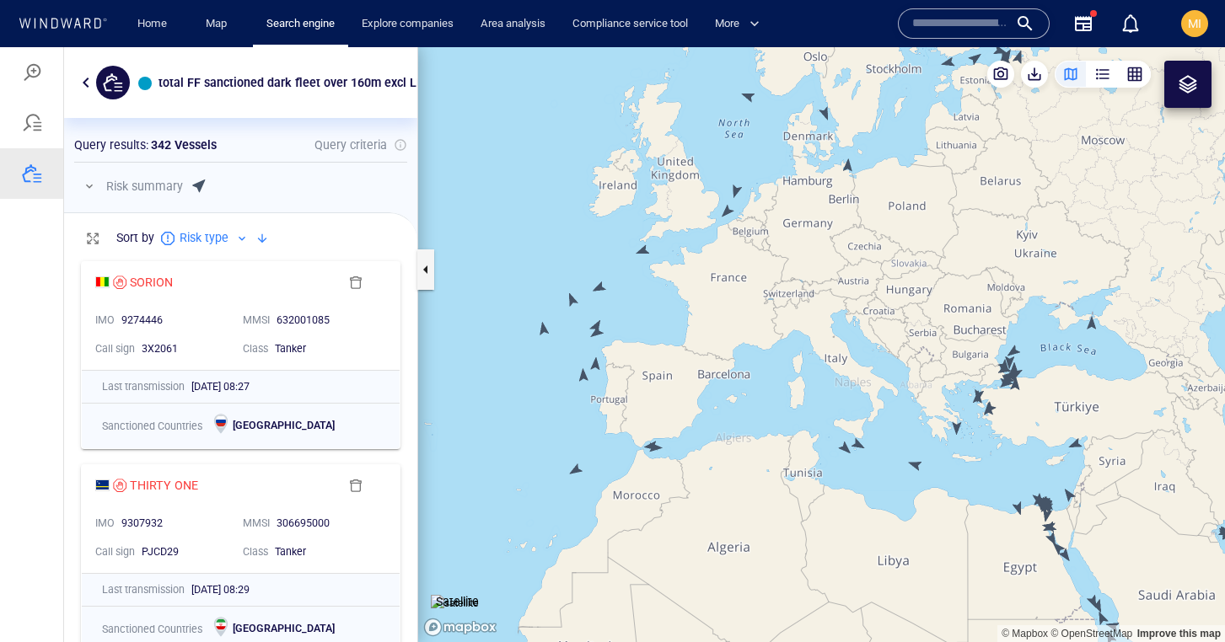
click at [595, 330] on canvas "Map" at bounding box center [821, 344] width 807 height 595
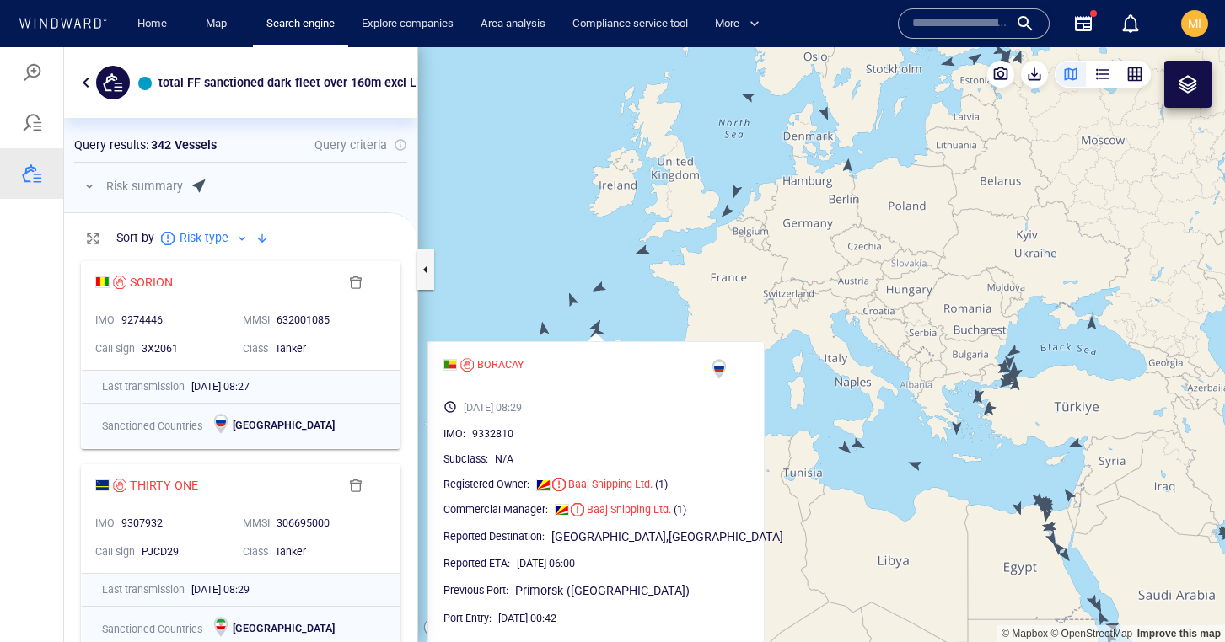
click at [572, 327] on canvas "Map" at bounding box center [821, 344] width 807 height 595
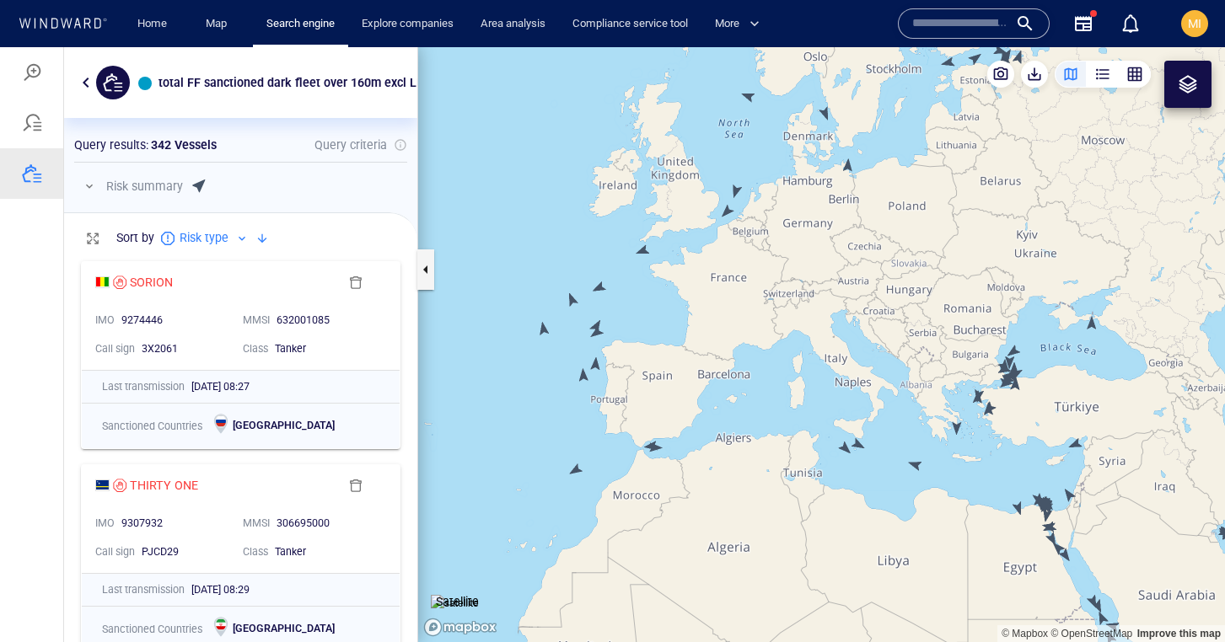
click at [597, 326] on canvas "Map" at bounding box center [821, 344] width 807 height 595
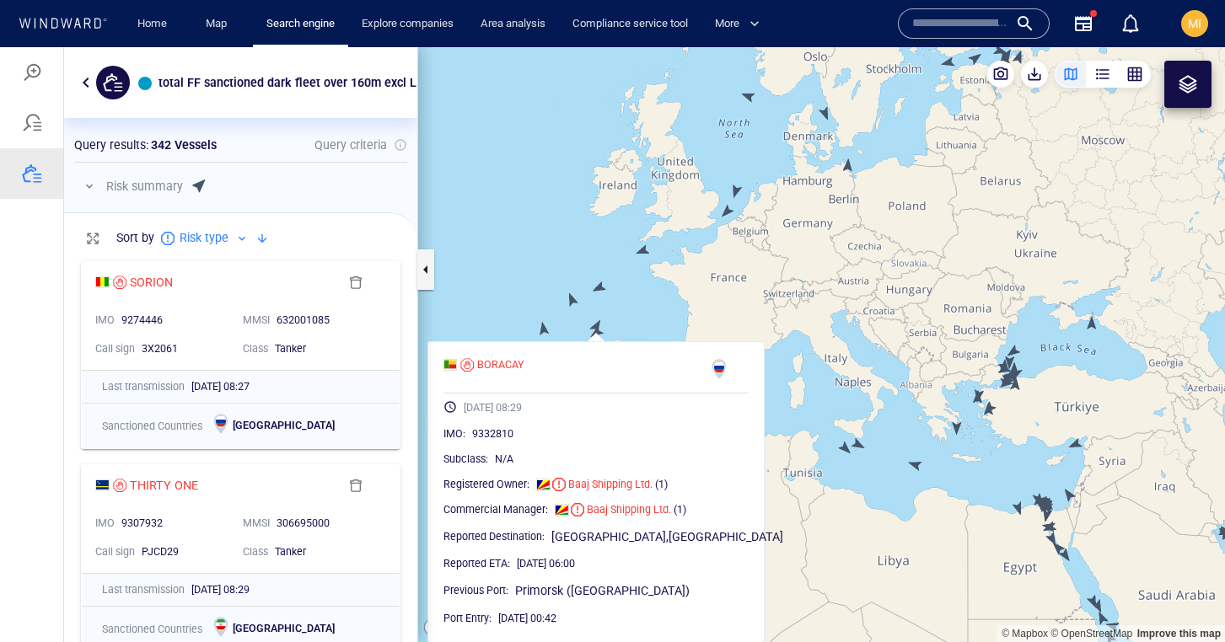
scroll to position [0, 0]
click at [605, 326] on canvas "Map" at bounding box center [821, 344] width 807 height 595
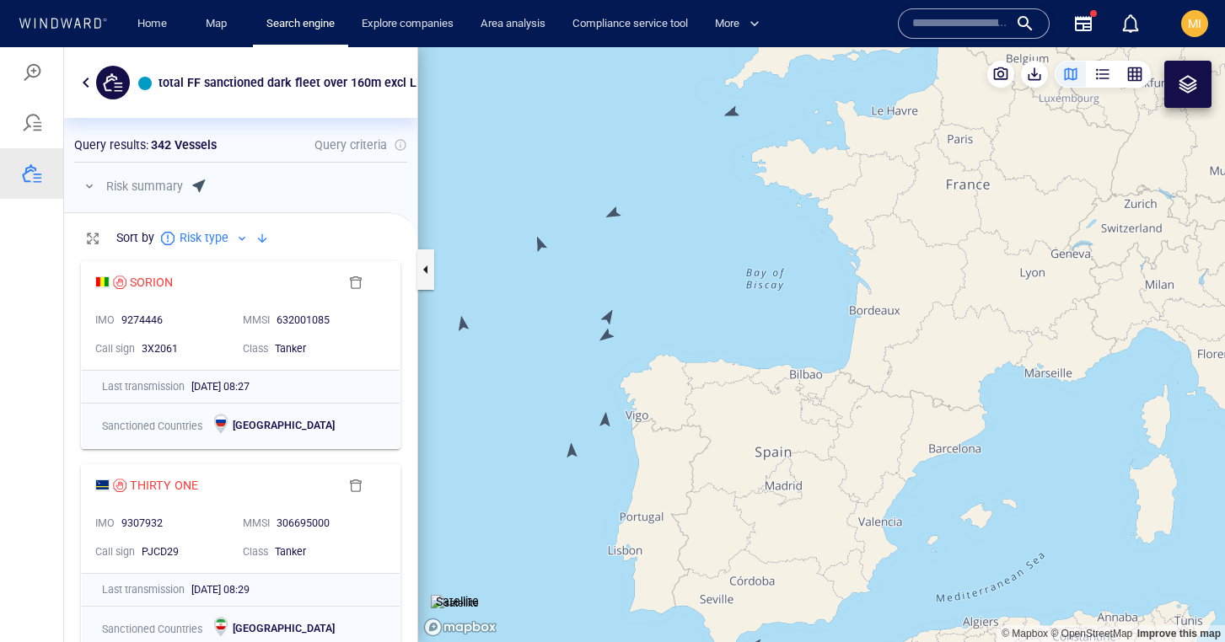
click at [609, 314] on canvas "Map" at bounding box center [821, 344] width 807 height 595
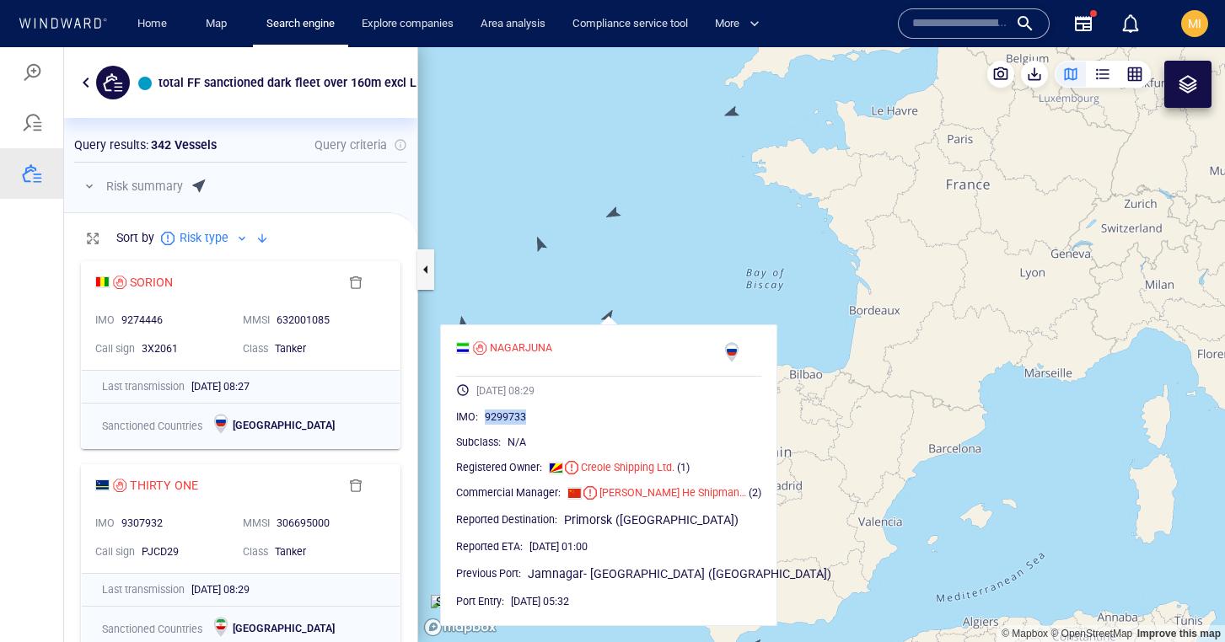
drag, startPoint x: 529, startPoint y: 418, endPoint x: 485, endPoint y: 416, distance: 44.7
click at [485, 416] on div "9299733" at bounding box center [623, 417] width 276 height 17
copy span "9299733"
click at [631, 276] on canvas "Map" at bounding box center [821, 344] width 807 height 595
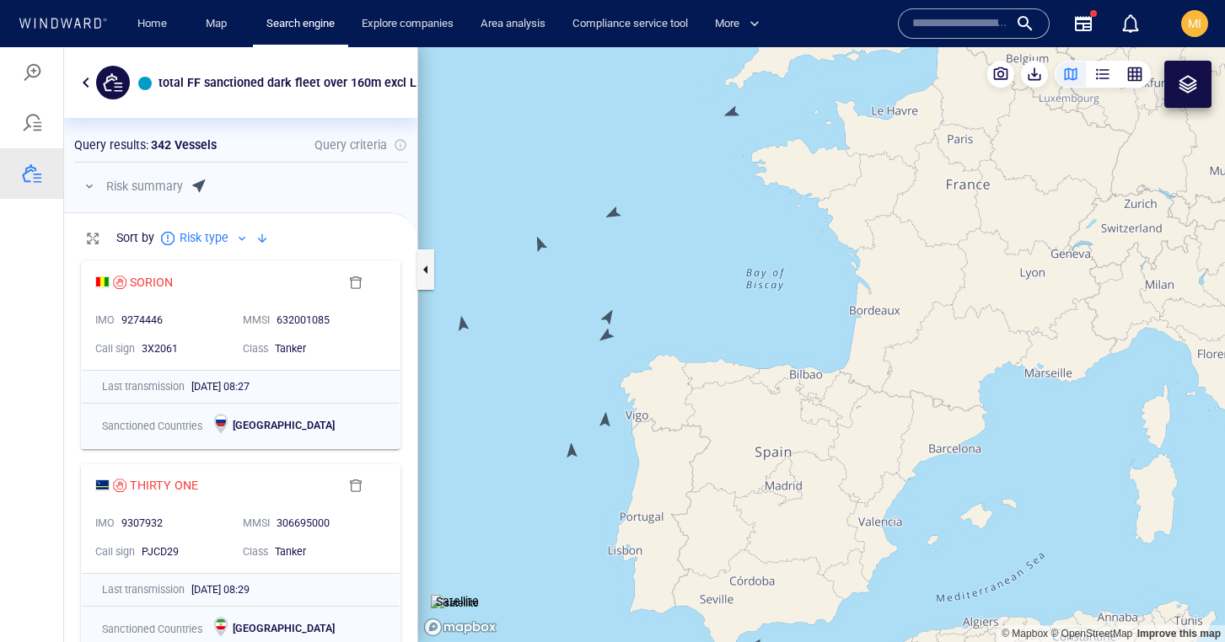
click at [571, 452] on canvas "Map" at bounding box center [821, 344] width 807 height 595
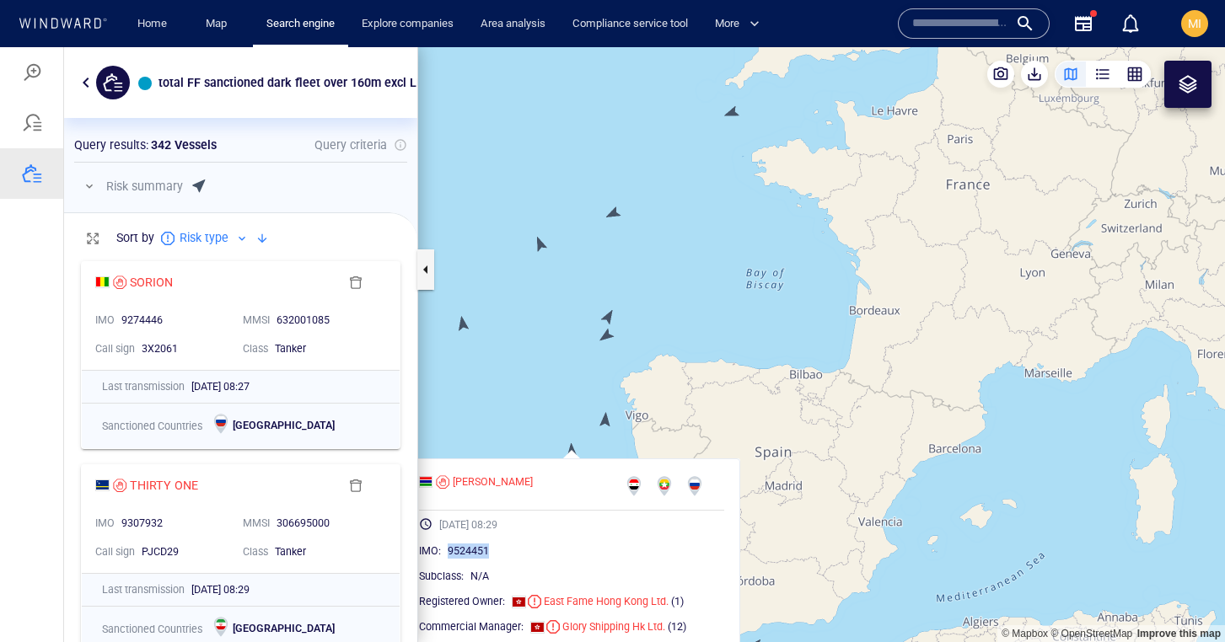
drag, startPoint x: 510, startPoint y: 550, endPoint x: 467, endPoint y: 550, distance: 43.0
click at [467, 550] on div "9524451" at bounding box center [586, 551] width 276 height 17
copy span "9524451"
click at [489, 483] on div "SABINA" at bounding box center [493, 482] width 80 height 15
click at [498, 479] on div "SABINA" at bounding box center [493, 482] width 80 height 15
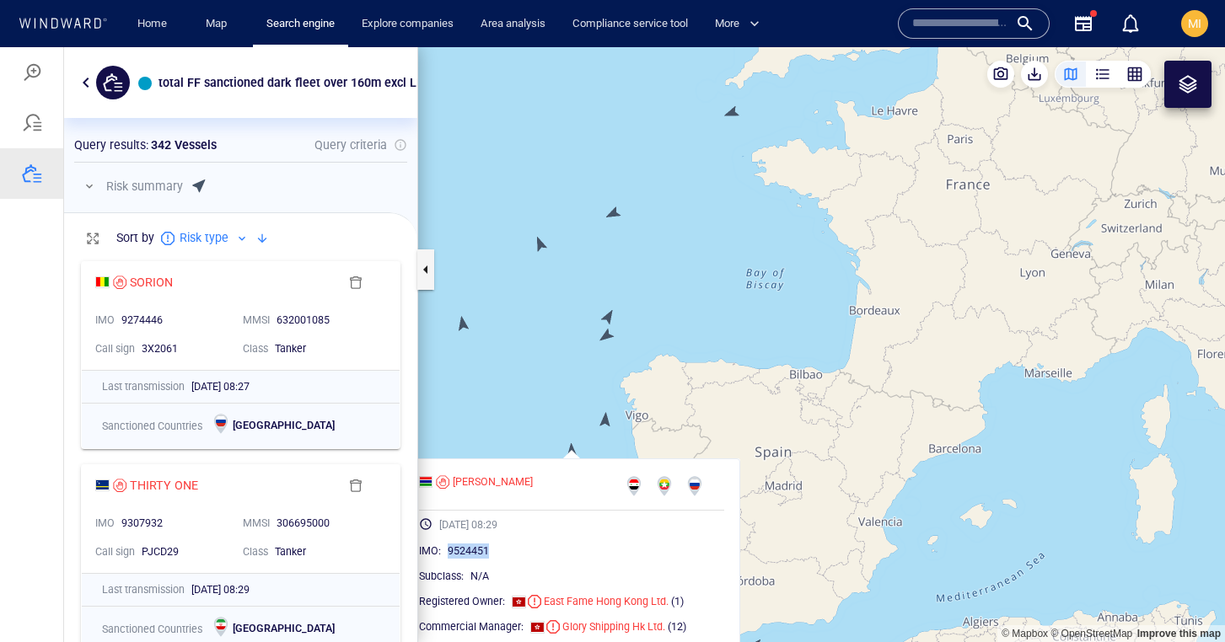
click at [464, 324] on canvas "Map" at bounding box center [821, 344] width 807 height 595
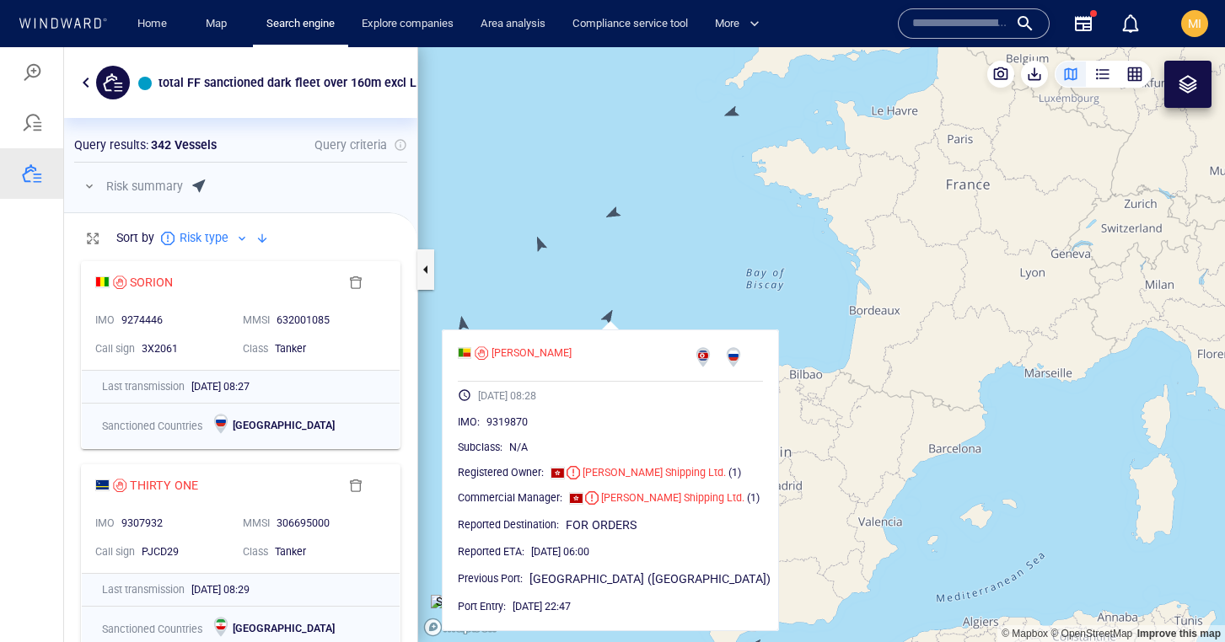
drag, startPoint x: 511, startPoint y: 293, endPoint x: 657, endPoint y: 291, distance: 146.7
click at [657, 291] on canvas "Map" at bounding box center [821, 344] width 807 height 595
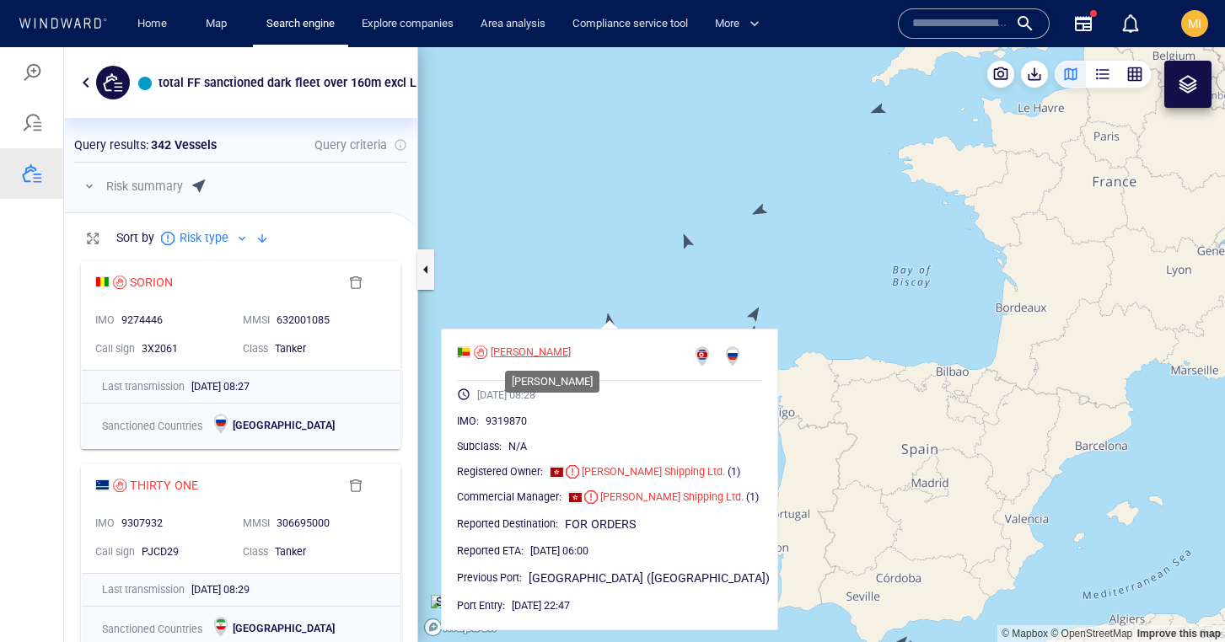
click at [534, 351] on div "[PERSON_NAME]" at bounding box center [531, 352] width 80 height 15
click at [689, 244] on canvas "Map" at bounding box center [821, 344] width 807 height 595
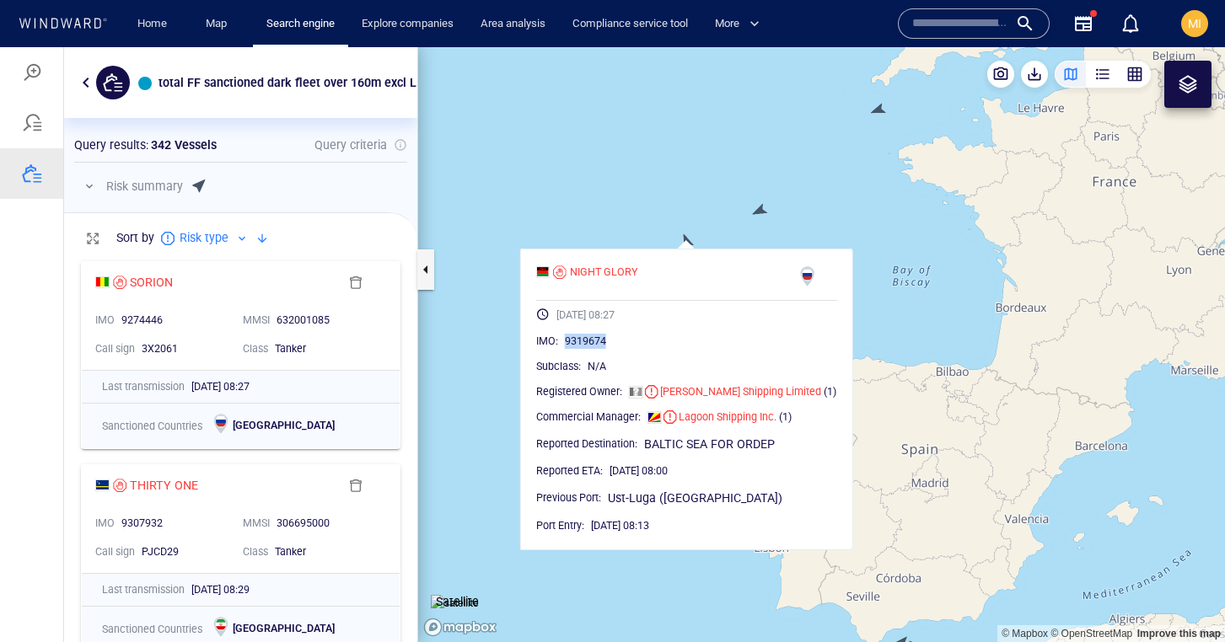
drag, startPoint x: 630, startPoint y: 339, endPoint x: 586, endPoint y: 340, distance: 43.8
click at [586, 340] on div "IMO : 9319674" at bounding box center [686, 341] width 301 height 17
copy span "9319674"
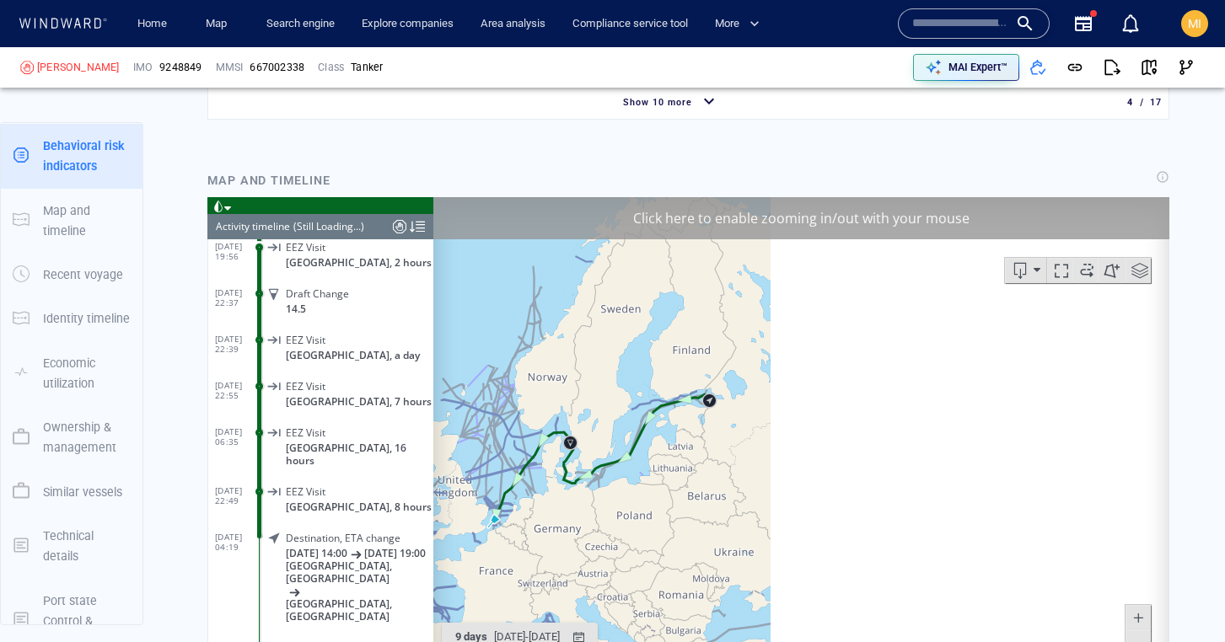
scroll to position [186, 0]
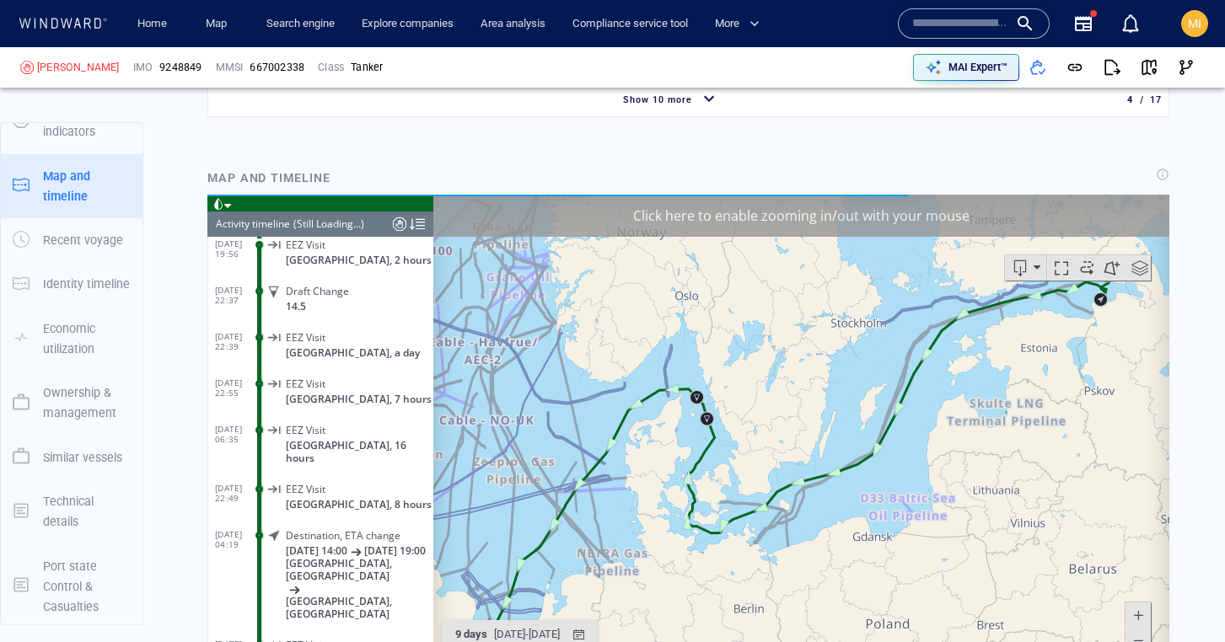
click at [359, 223] on div "(Still Loading...)" at bounding box center [328, 224] width 71 height 25
click at [371, 223] on header "Activity timeline (Still Loading...)" at bounding box center [320, 224] width 226 height 25
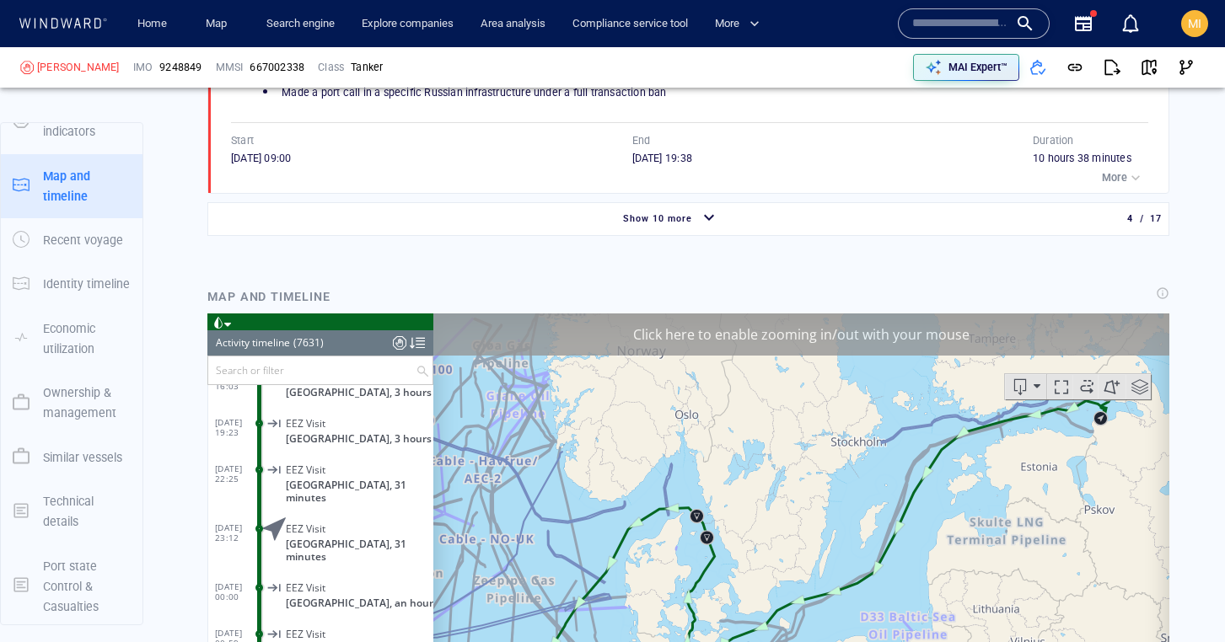
scroll to position [2082, 0]
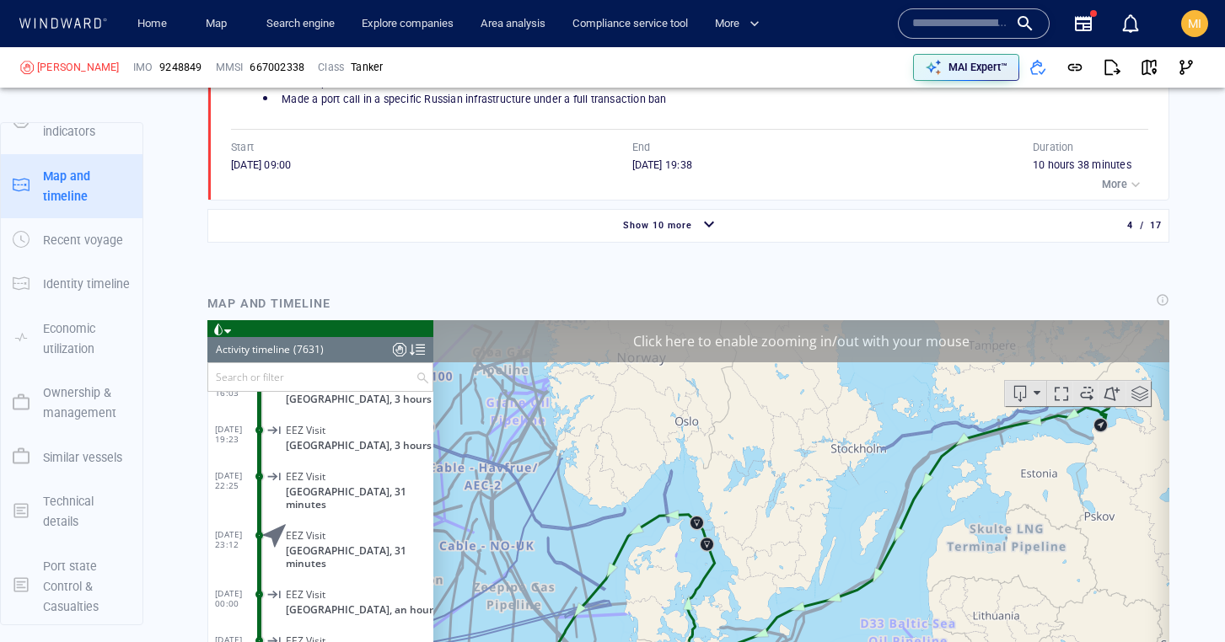
click at [272, 378] on input "text" at bounding box center [311, 377] width 207 height 28
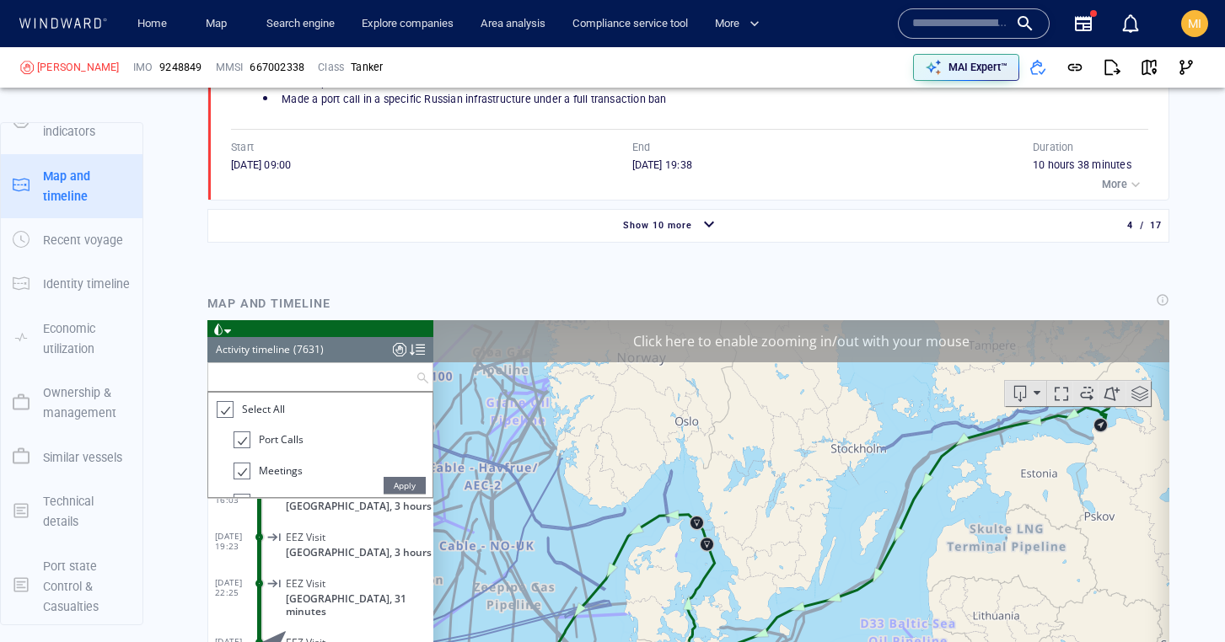
click at [223, 414] on div at bounding box center [224, 409] width 17 height 19
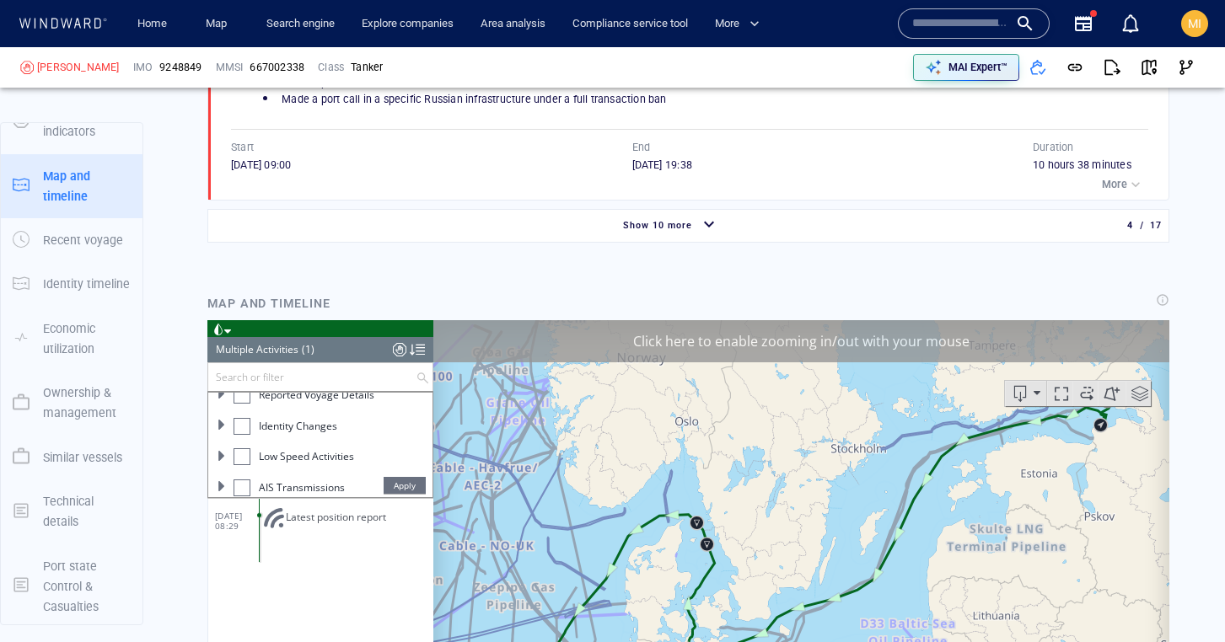
scroll to position [202, 0]
click at [244, 430] on div at bounding box center [241, 424] width 17 height 17
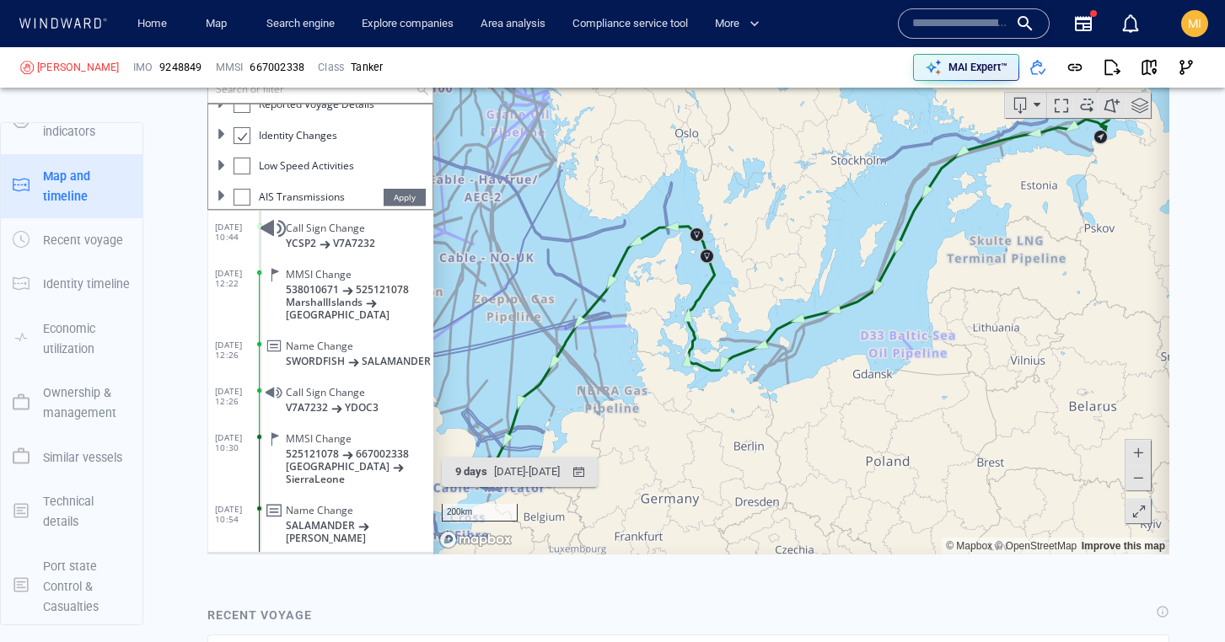
scroll to position [440, 0]
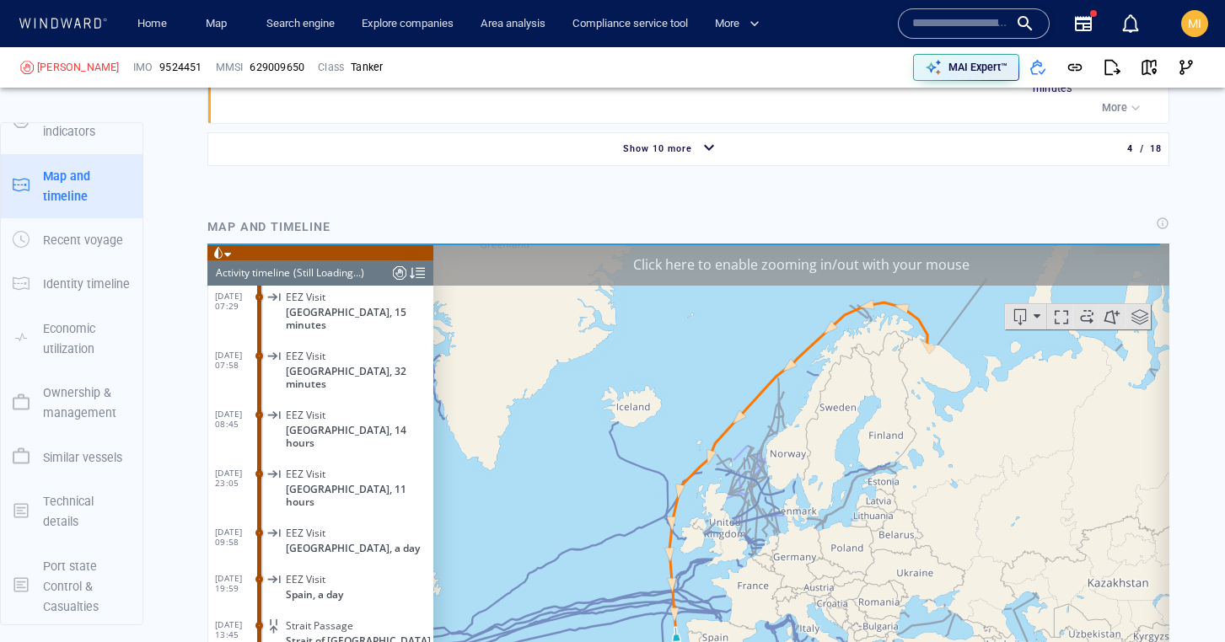
scroll to position [2229, 0]
click at [330, 272] on div "(Still Loading...)" at bounding box center [328, 272] width 71 height 25
click at [372, 275] on header "Activity timeline (Still Loading...)" at bounding box center [320, 272] width 226 height 25
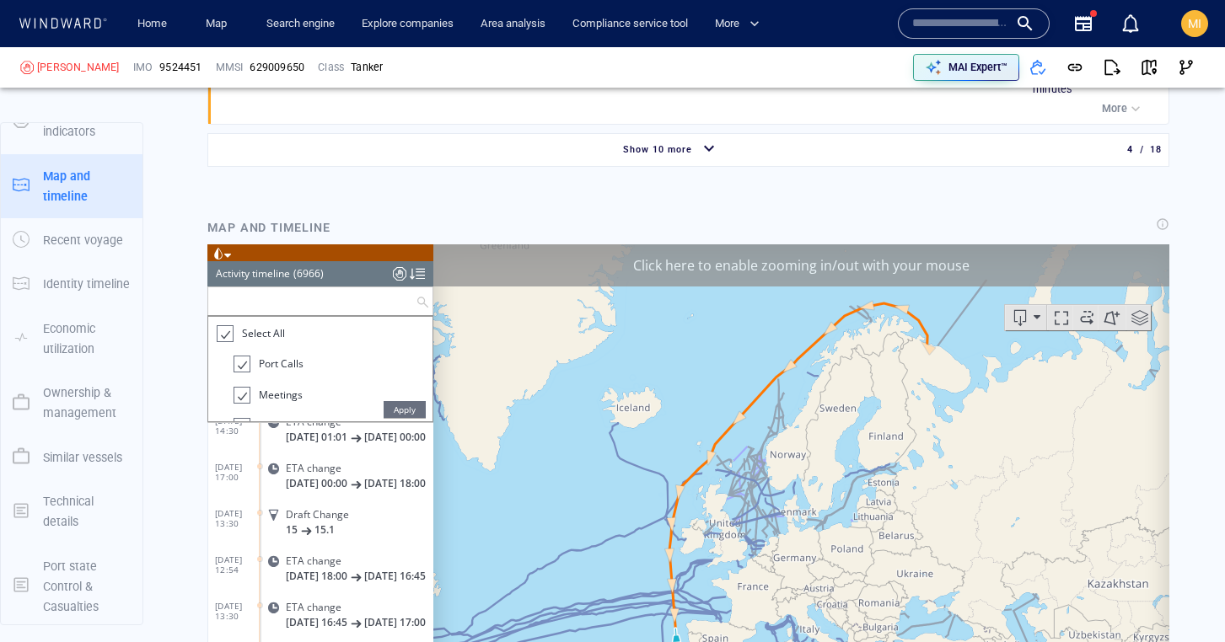
click at [335, 303] on input "text" at bounding box center [311, 301] width 207 height 28
click at [224, 337] on div at bounding box center [224, 333] width 17 height 19
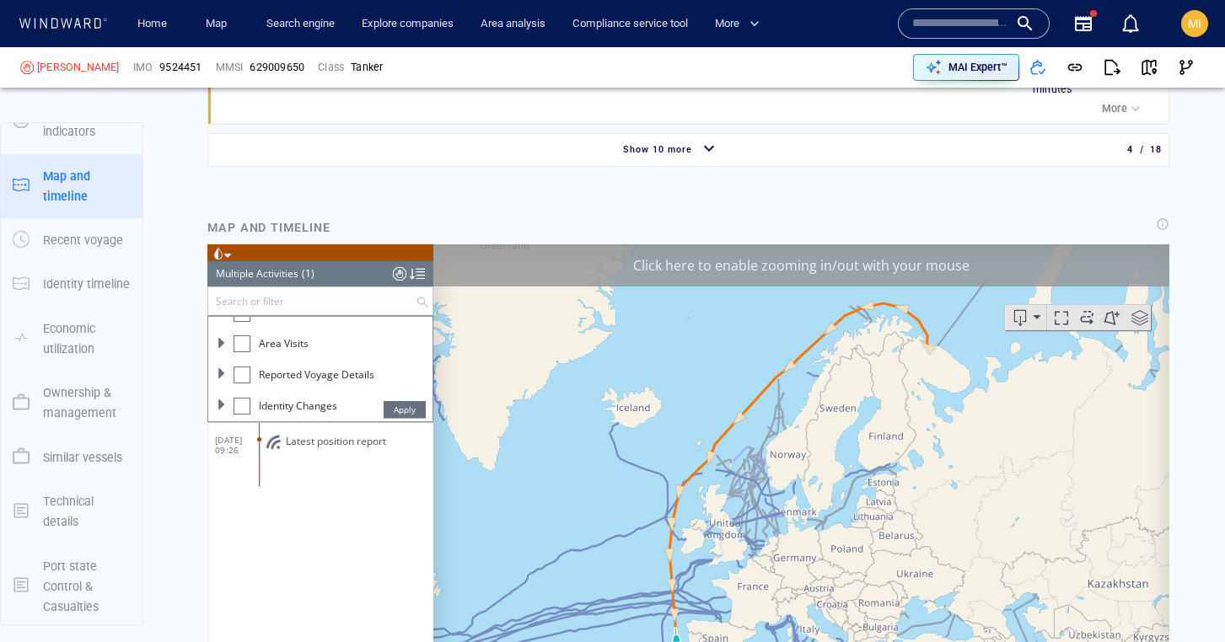
scroll to position [161, 0]
click at [244, 390] on div at bounding box center [241, 388] width 17 height 17
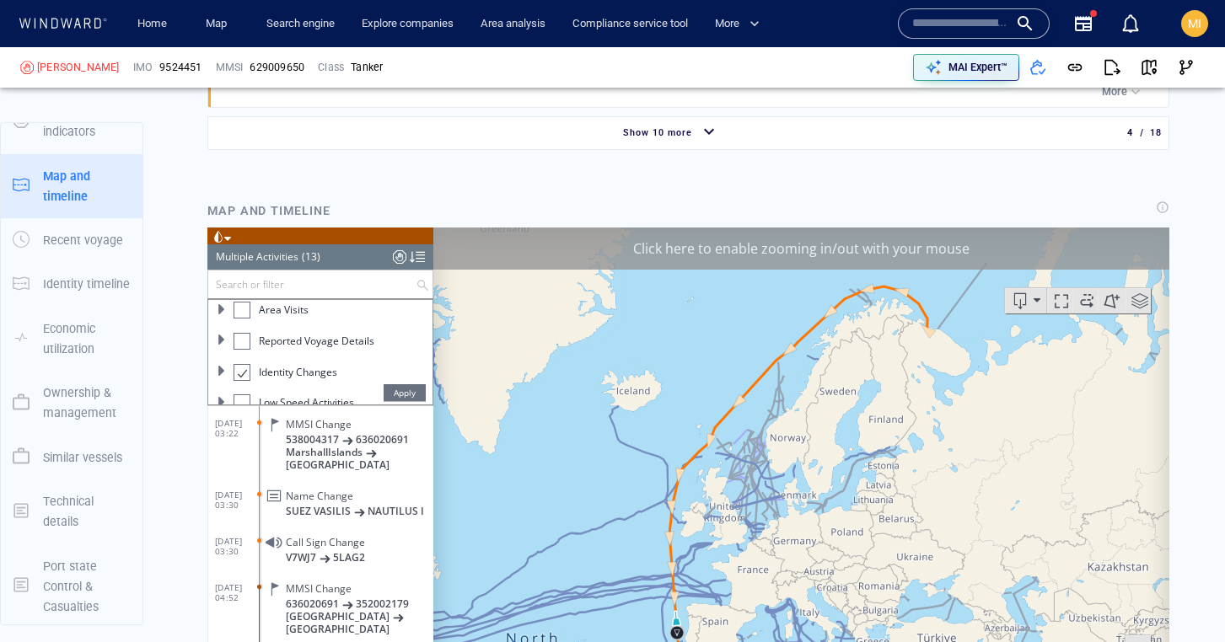
scroll to position [2197, 0]
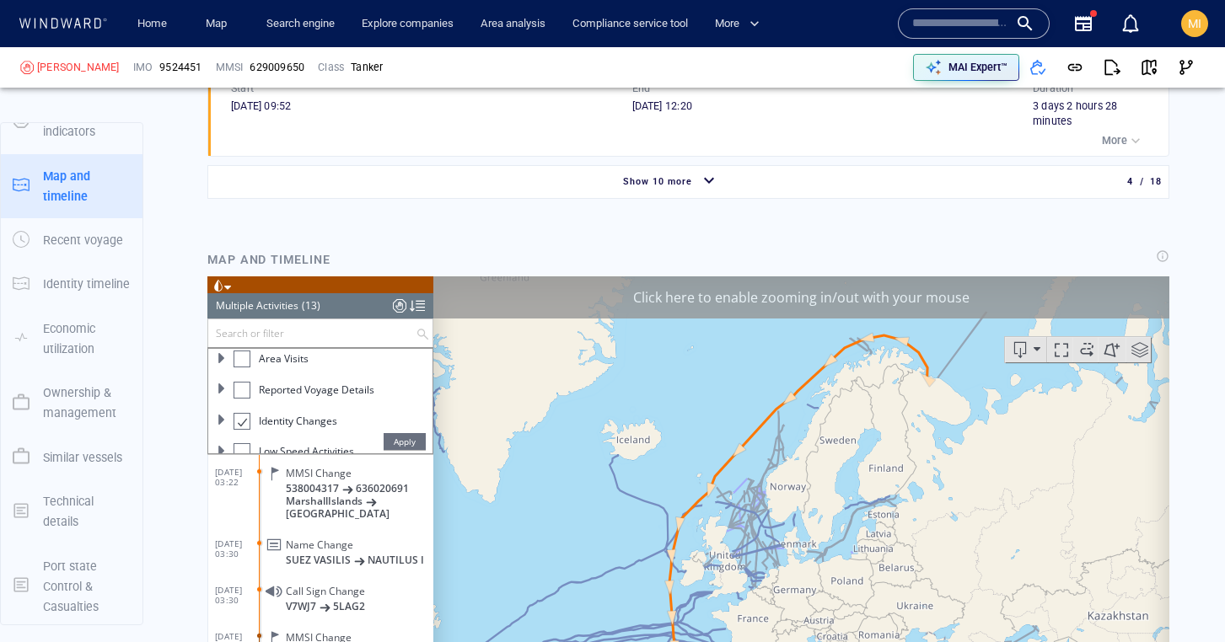
click at [239, 427] on div at bounding box center [241, 420] width 17 height 19
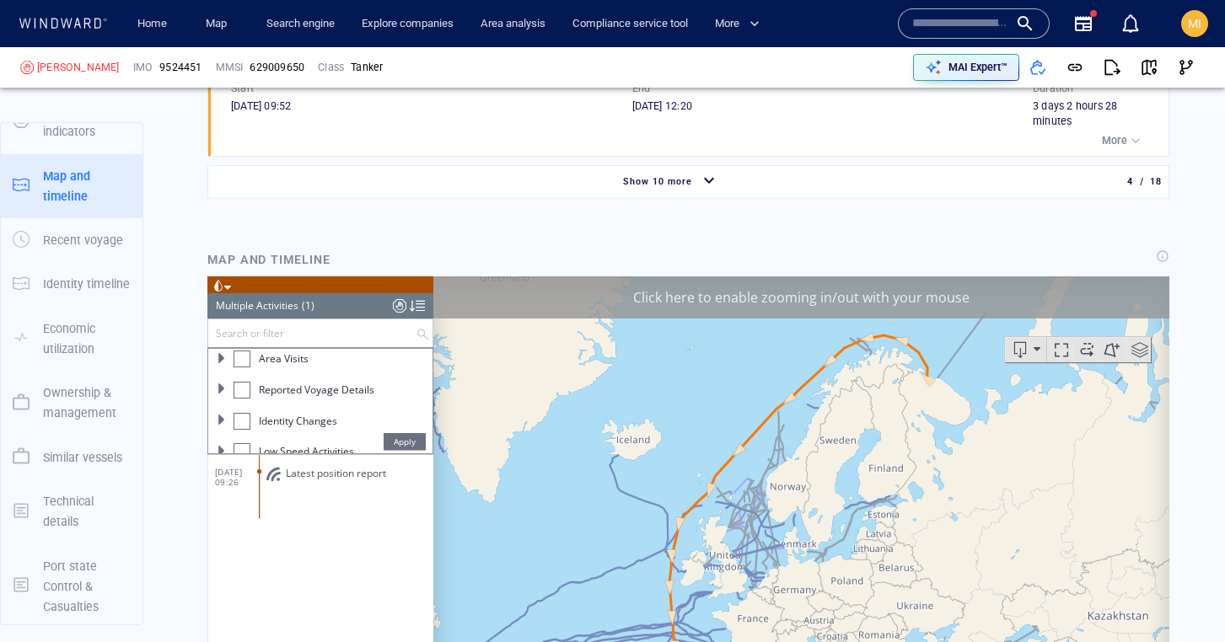
click at [249, 394] on div at bounding box center [241, 389] width 17 height 17
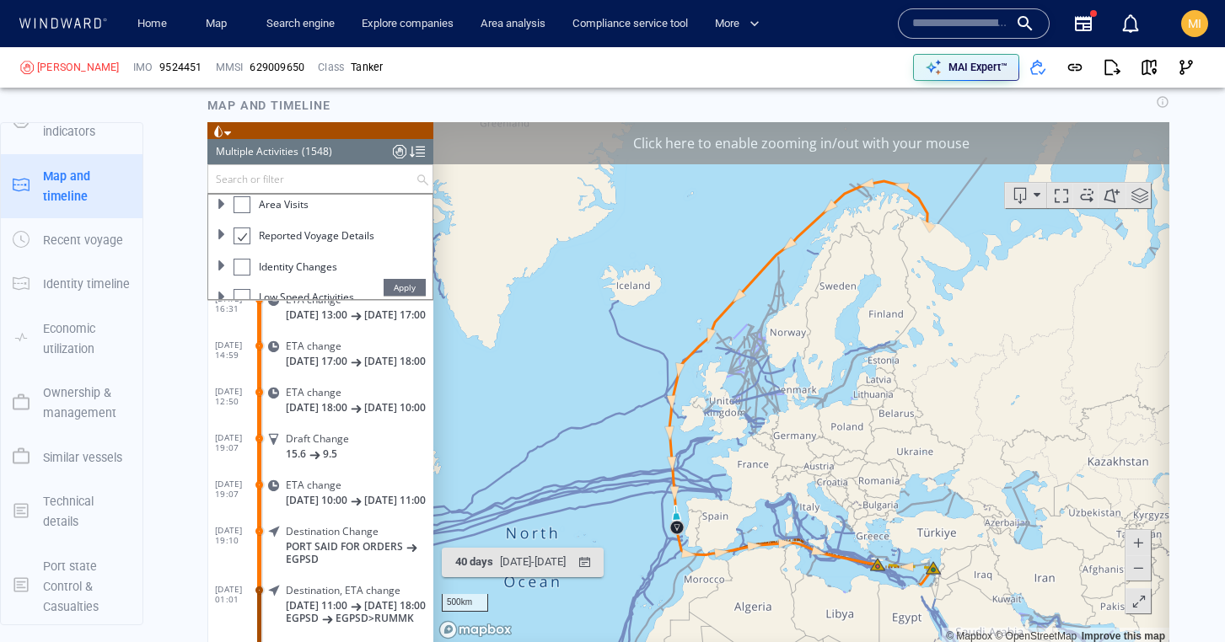
scroll to position [71365, 0]
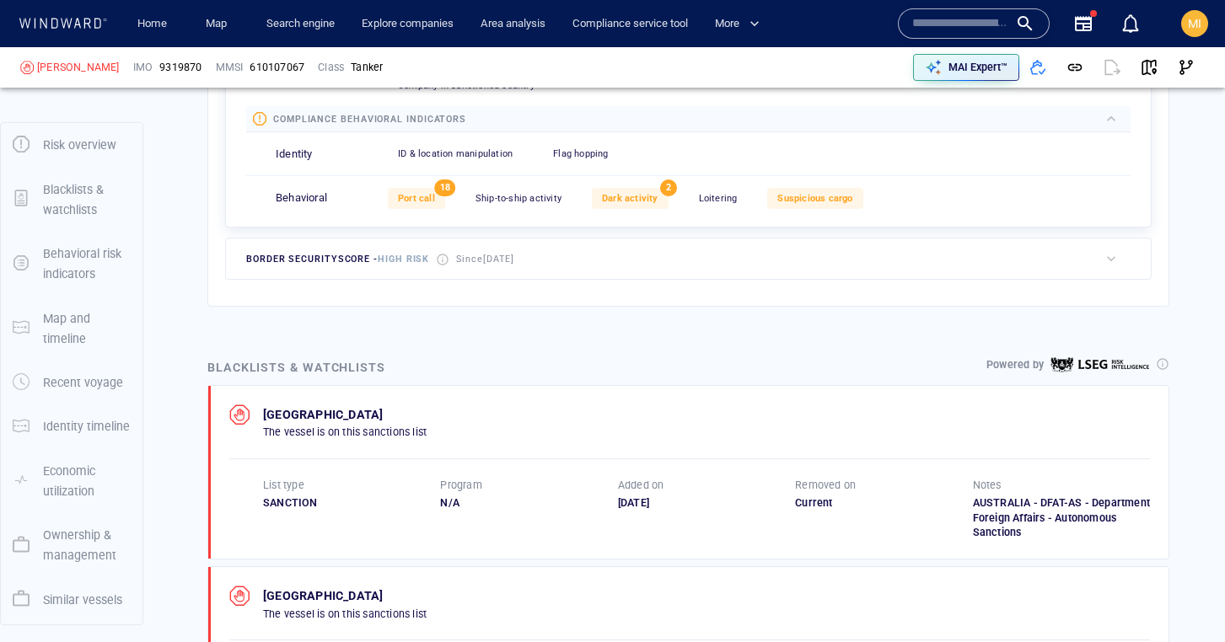
scroll to position [88, 0]
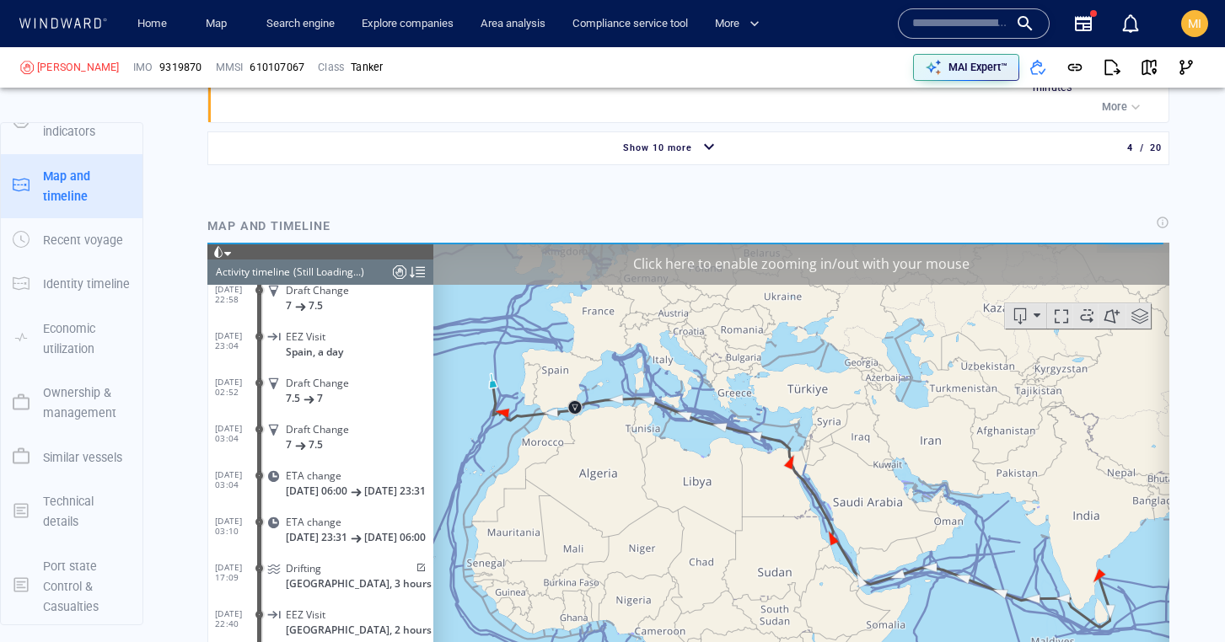
scroll to position [2369, 0]
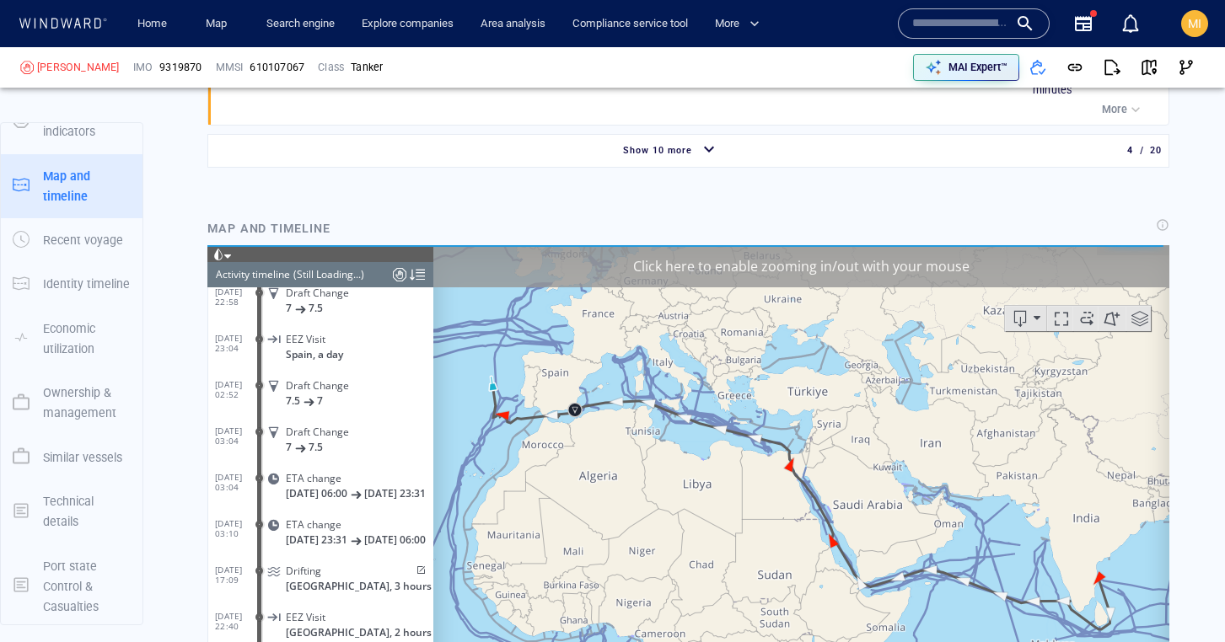
click at [306, 272] on div "(Still Loading...)" at bounding box center [328, 274] width 71 height 25
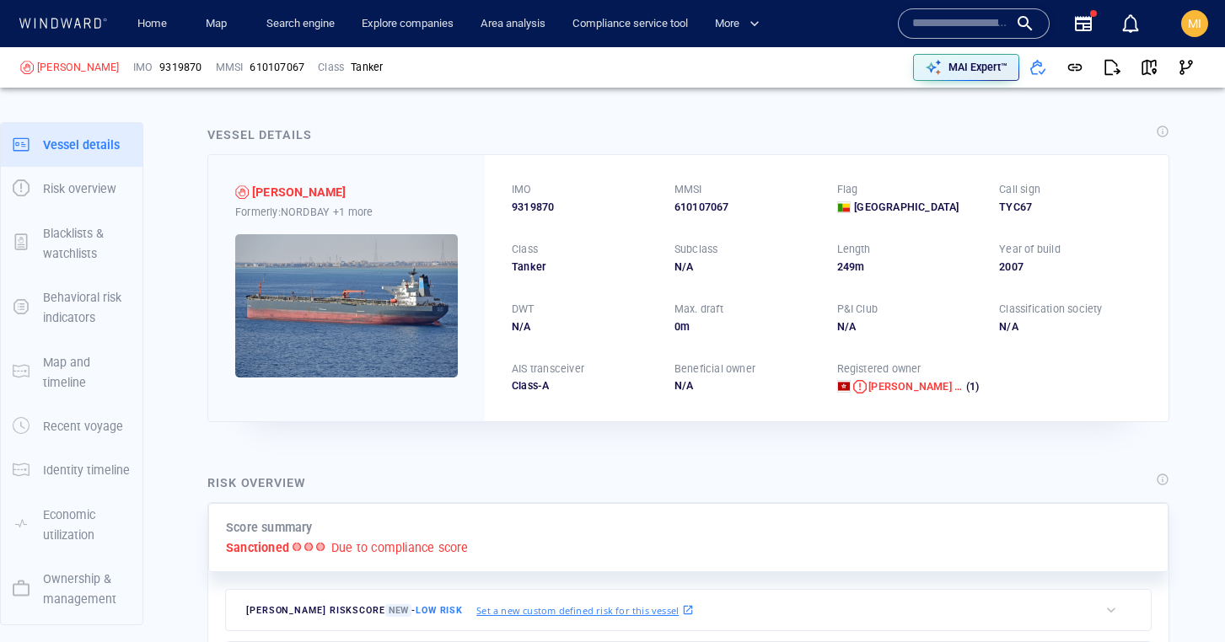
scroll to position [0, 0]
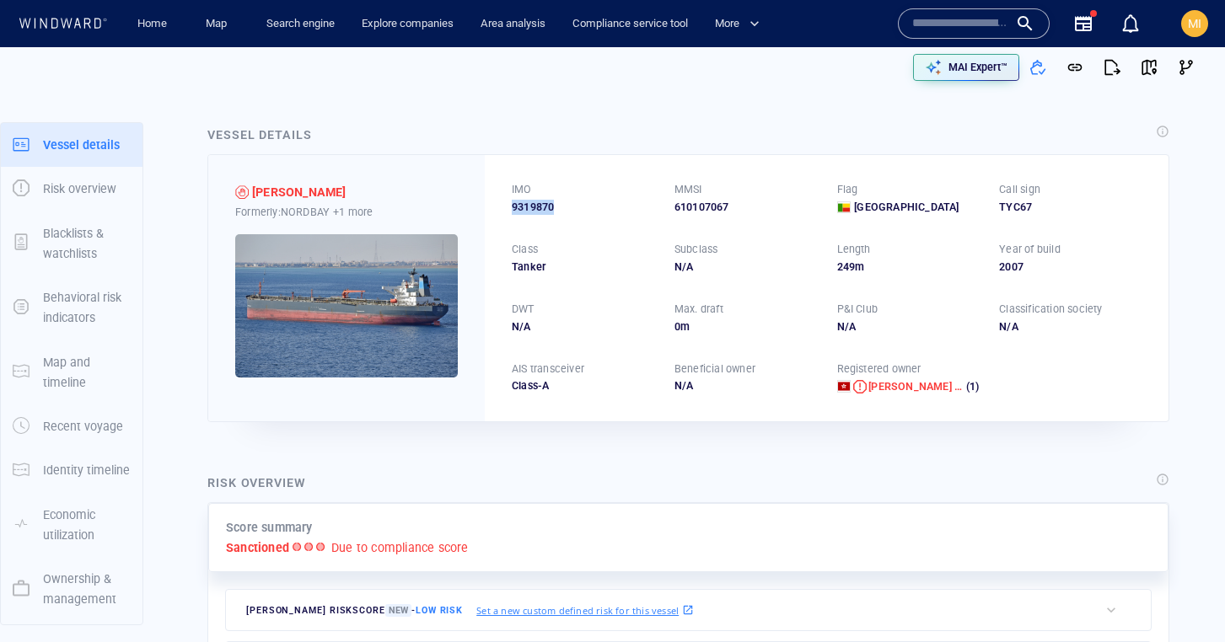
drag, startPoint x: 559, startPoint y: 203, endPoint x: 505, endPoint y: 205, distance: 54.0
click at [505, 205] on div "IMO 9319870 MMSI 610107067 Flag Benin Call sign TYC67 Class Tanker Subclass N/A…" at bounding box center [827, 288] width 684 height 266
copy span "9319870"
